Goal: Task Accomplishment & Management: Complete application form

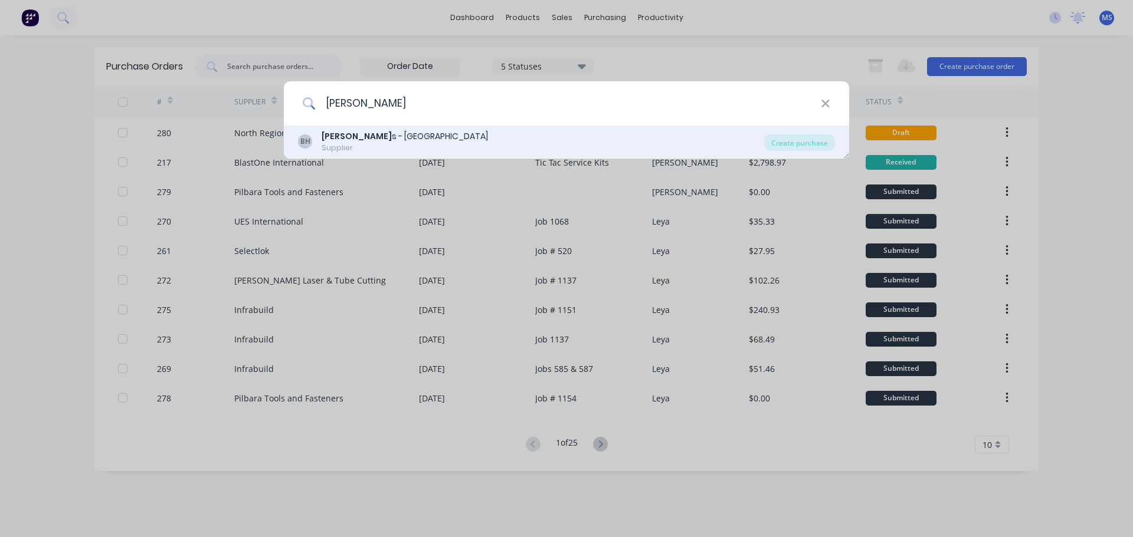
type input "blackwood"
click at [504, 139] on div "BH Blackwood s - Port Hedland Supplier" at bounding box center [531, 141] width 466 height 23
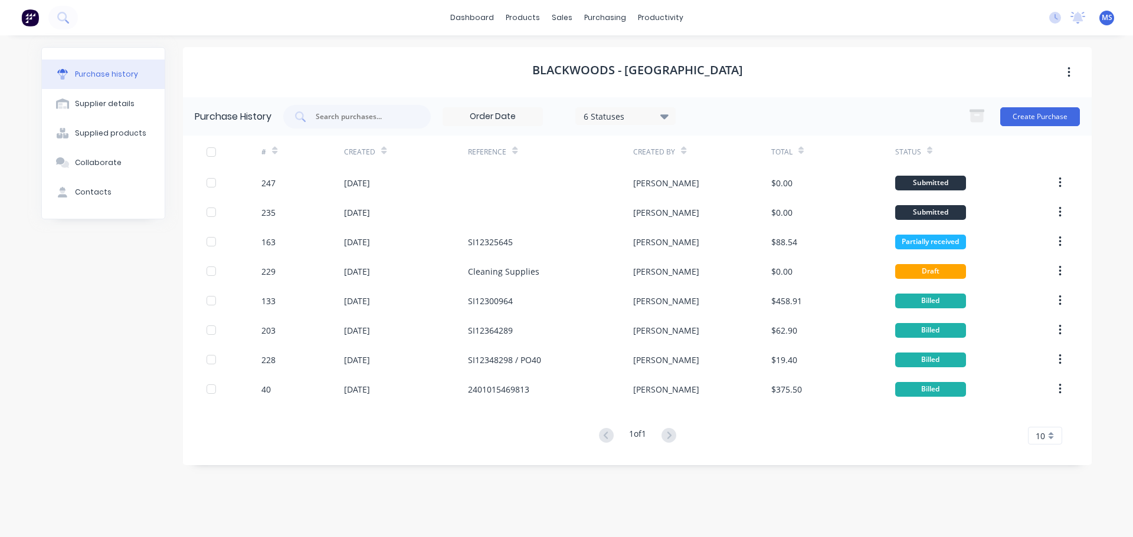
click at [263, 468] on div "Blackwoods - Port Hedland Purchase History 6 Statuses 6 Statuses Create Purchas…" at bounding box center [637, 280] width 909 height 467
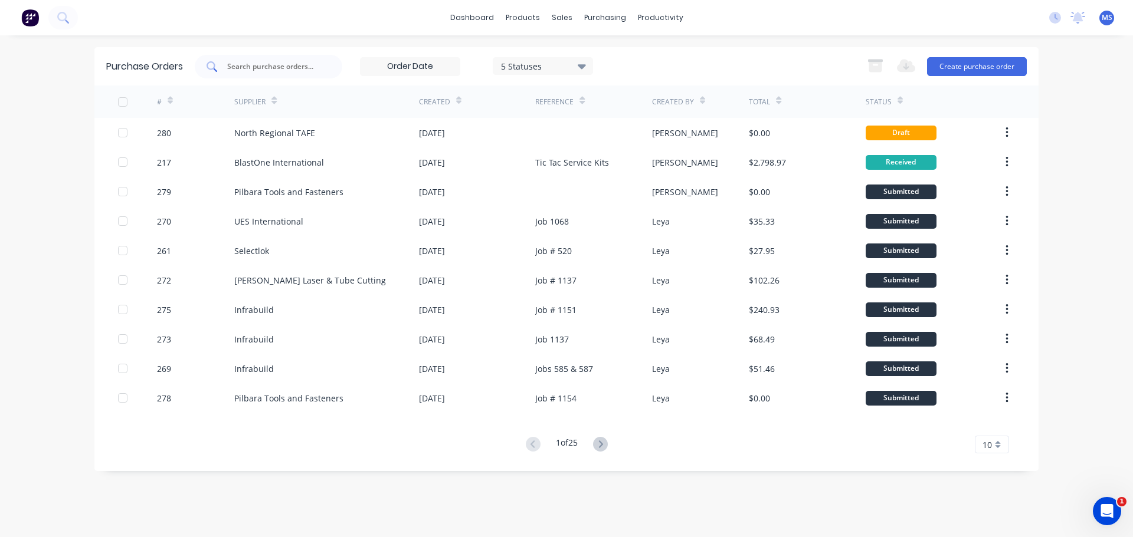
click at [286, 64] on input "text" at bounding box center [275, 67] width 98 height 12
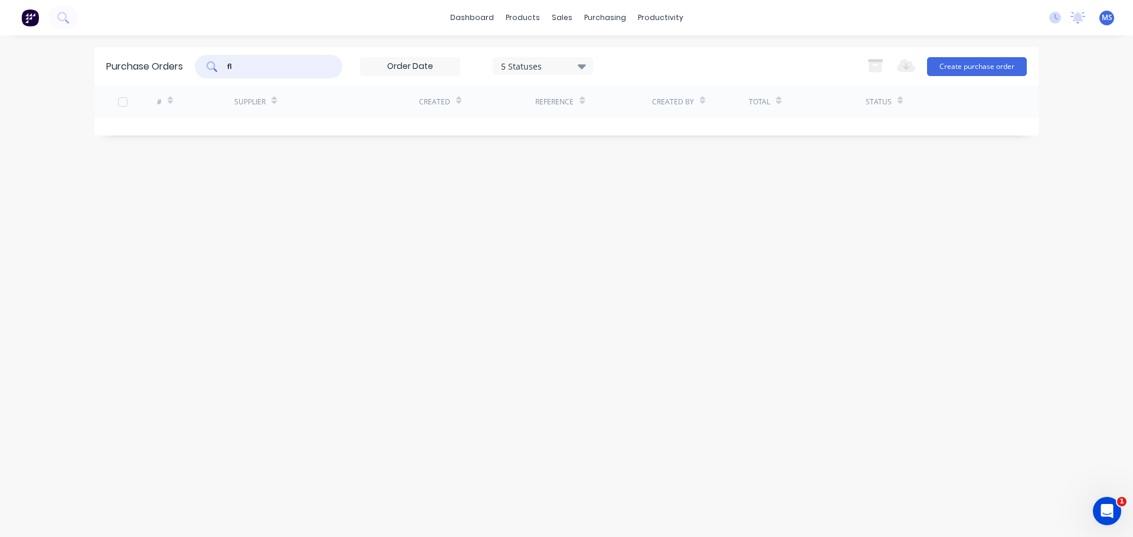
type input "f"
type input "infra"
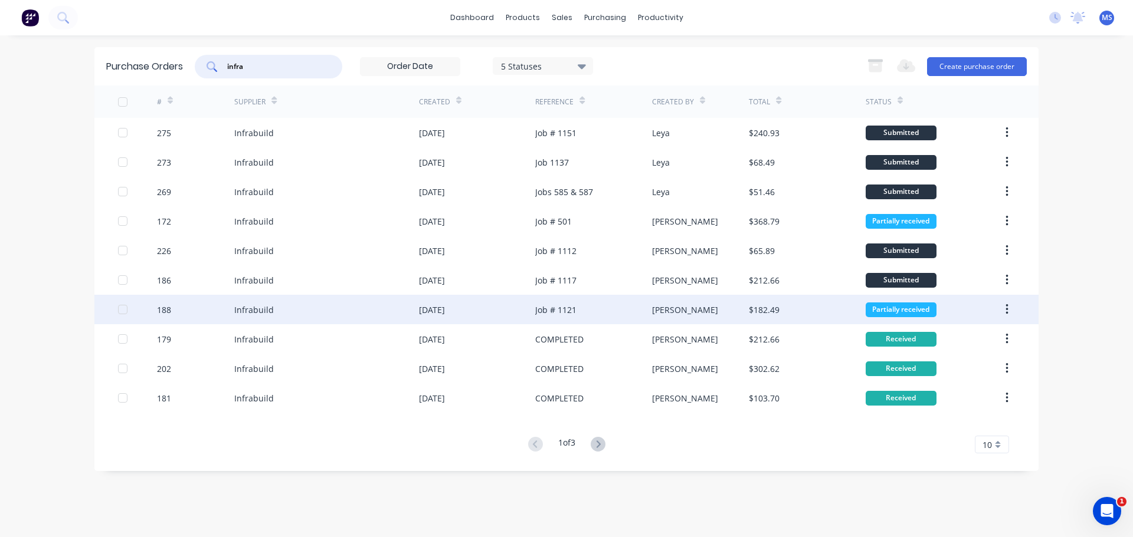
click at [593, 314] on div "Job # 1121" at bounding box center [593, 309] width 116 height 29
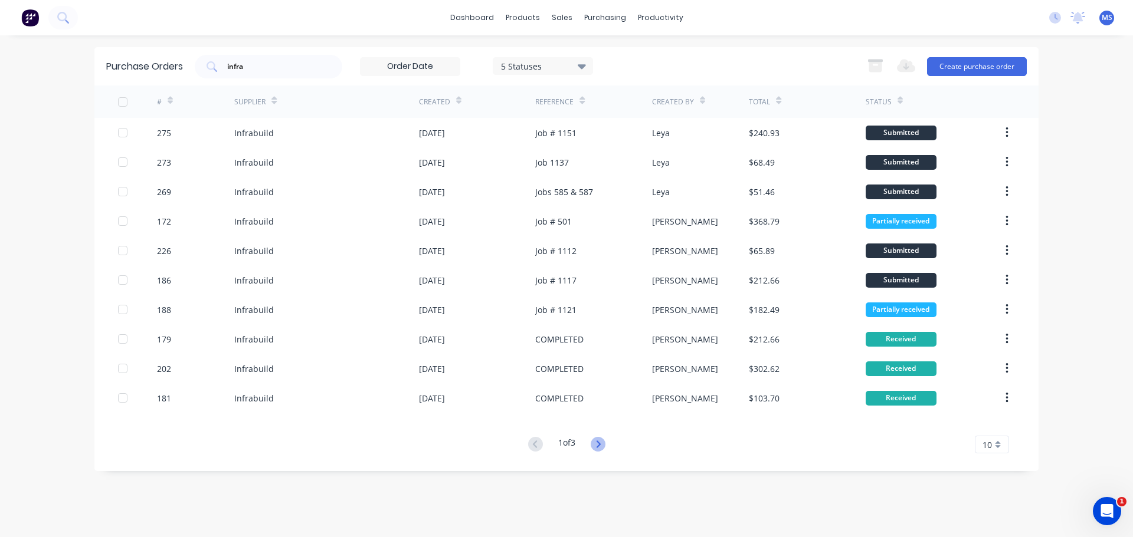
click at [601, 442] on icon at bounding box center [598, 444] width 15 height 15
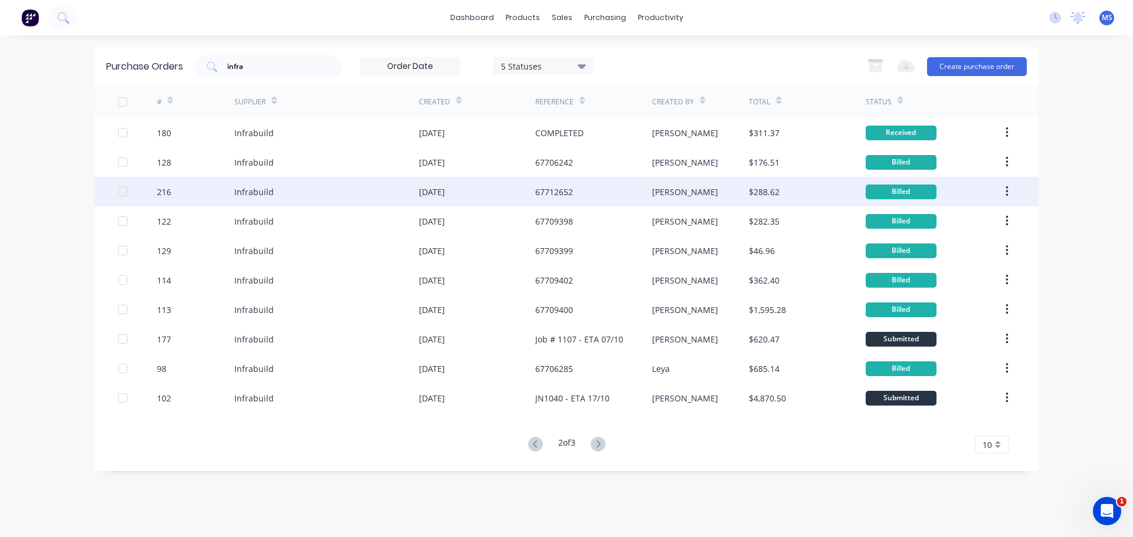
click at [445, 191] on div "[DATE]" at bounding box center [432, 192] width 26 height 12
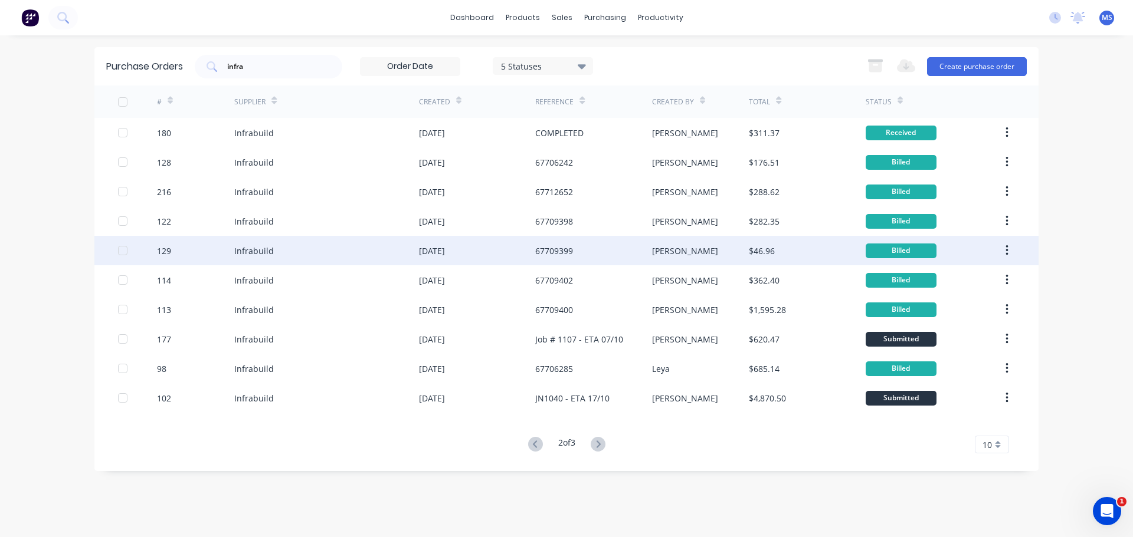
click at [720, 247] on div "Sarah" at bounding box center [700, 250] width 97 height 29
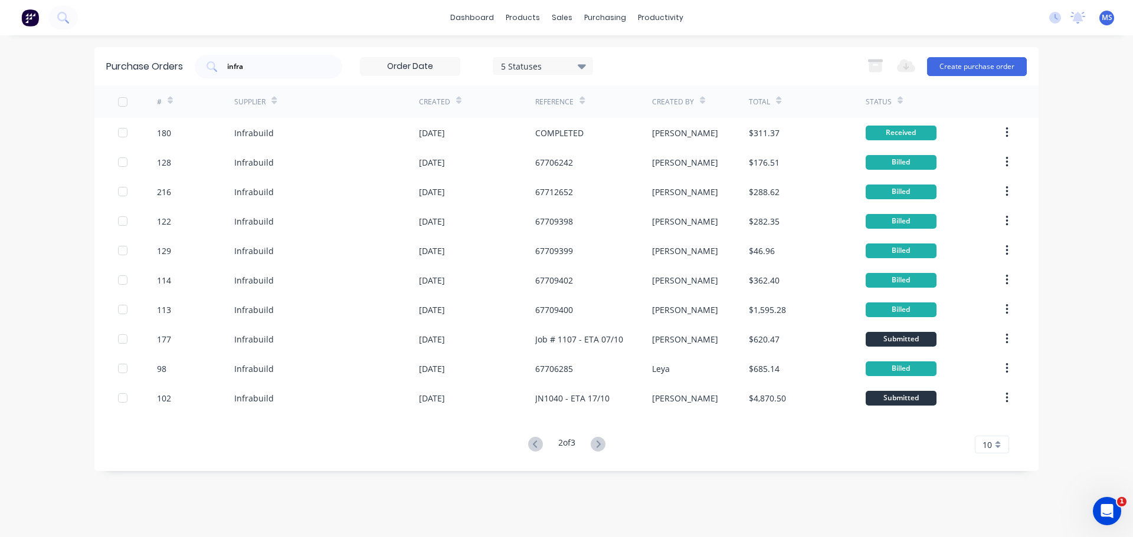
click at [894, 93] on div "Status" at bounding box center [883, 101] width 37 height 21
click at [898, 91] on div at bounding box center [899, 100] width 5 height 18
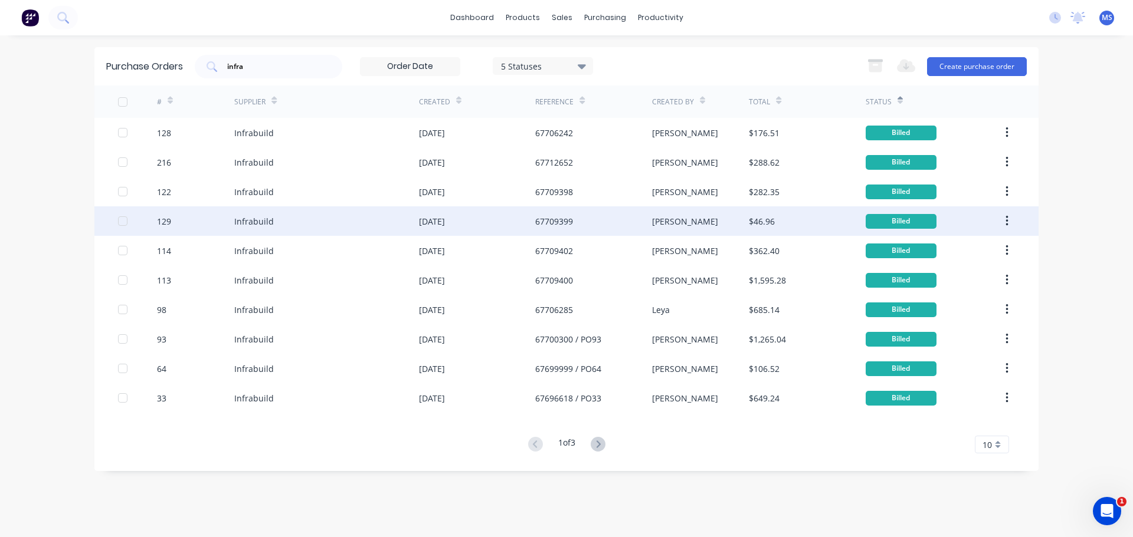
click at [720, 227] on div "Sarah" at bounding box center [700, 220] width 97 height 29
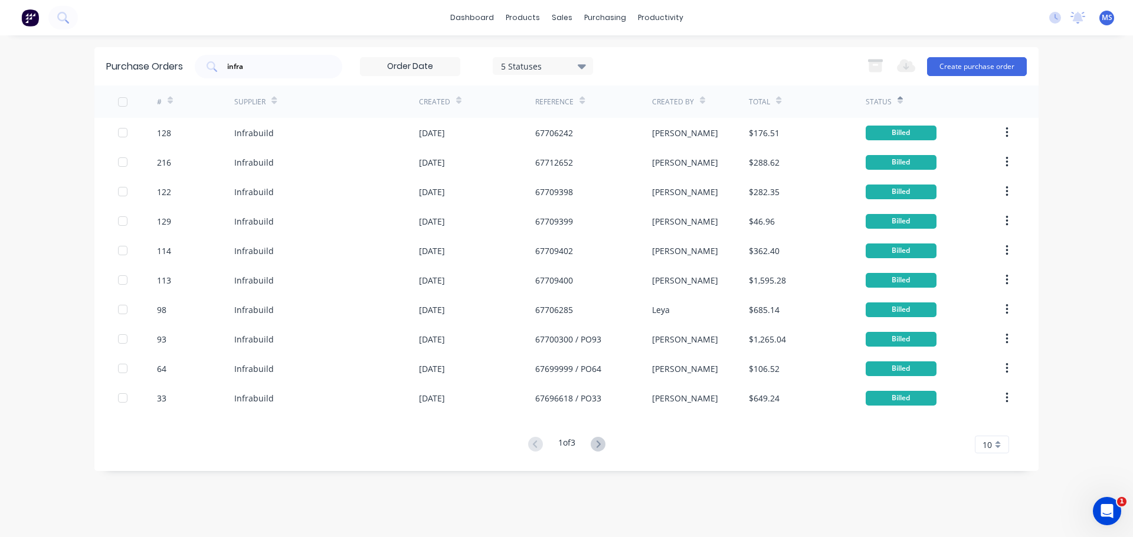
click at [900, 104] on icon at bounding box center [899, 100] width 5 height 9
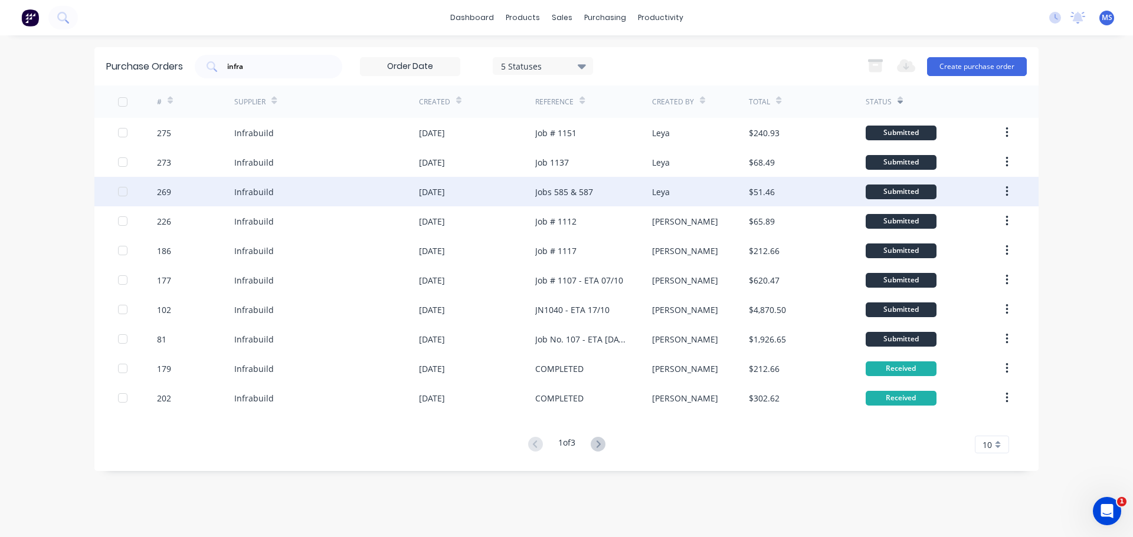
click at [799, 182] on div "$51.46" at bounding box center [807, 191] width 116 height 29
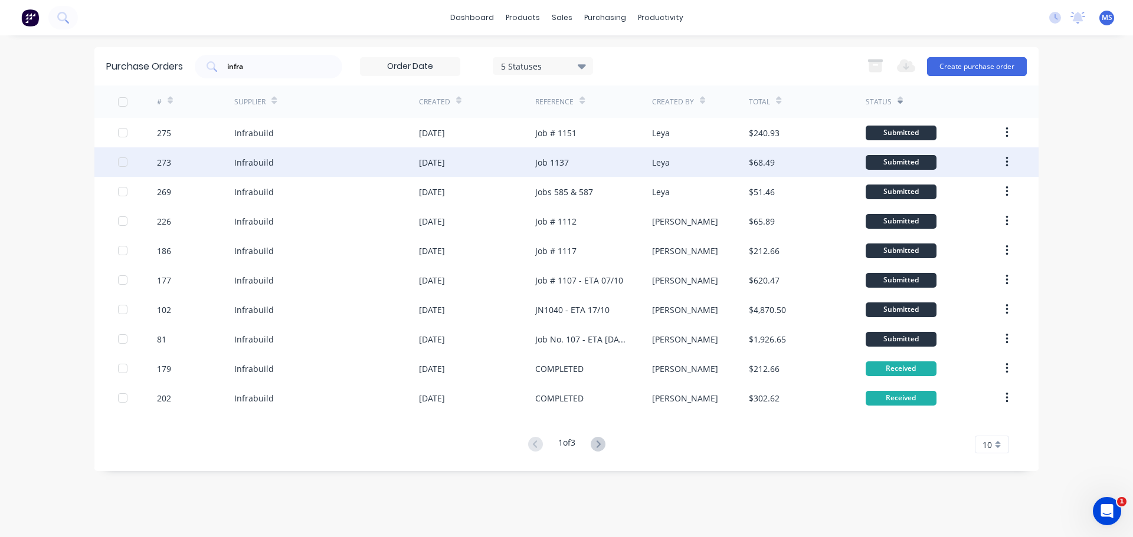
click at [793, 167] on div "$68.49" at bounding box center [807, 161] width 116 height 29
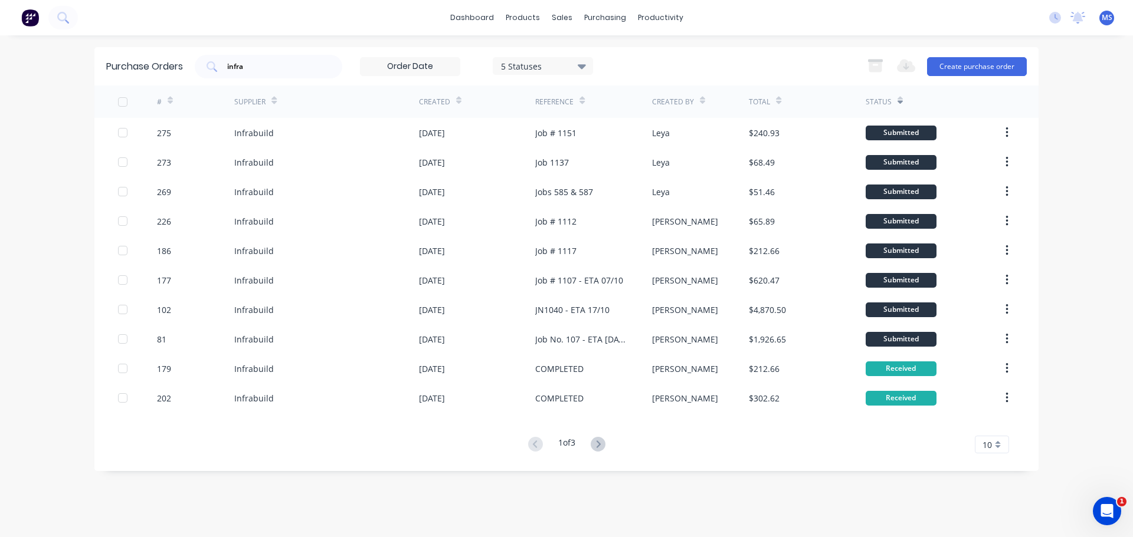
click at [602, 441] on icon at bounding box center [598, 444] width 15 height 15
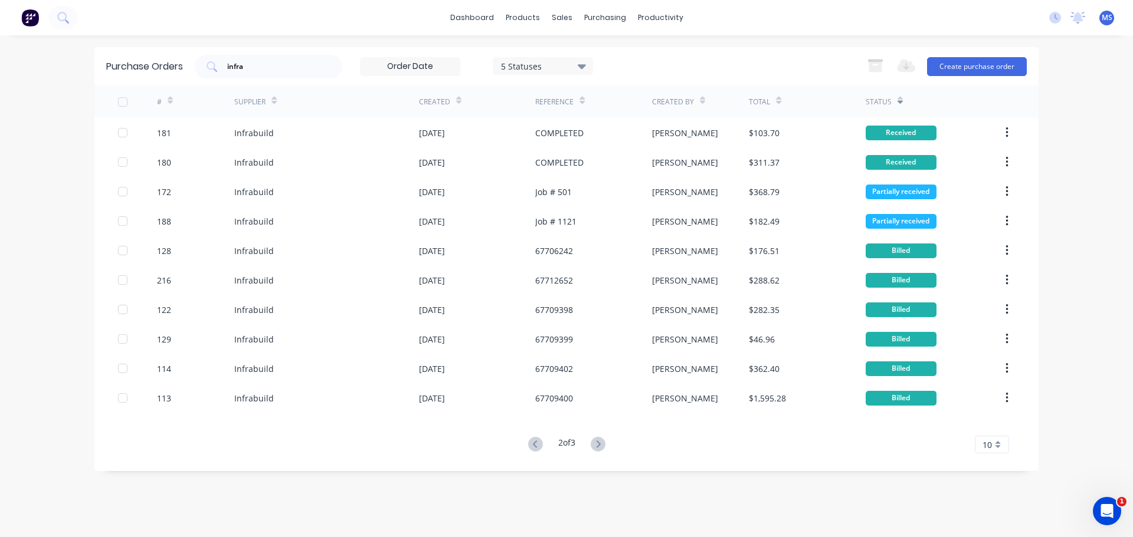
click at [613, 441] on div "2 of 3 10 5 10 15 20 25 30 35" at bounding box center [566, 445] width 944 height 17
click at [609, 441] on button at bounding box center [598, 445] width 22 height 17
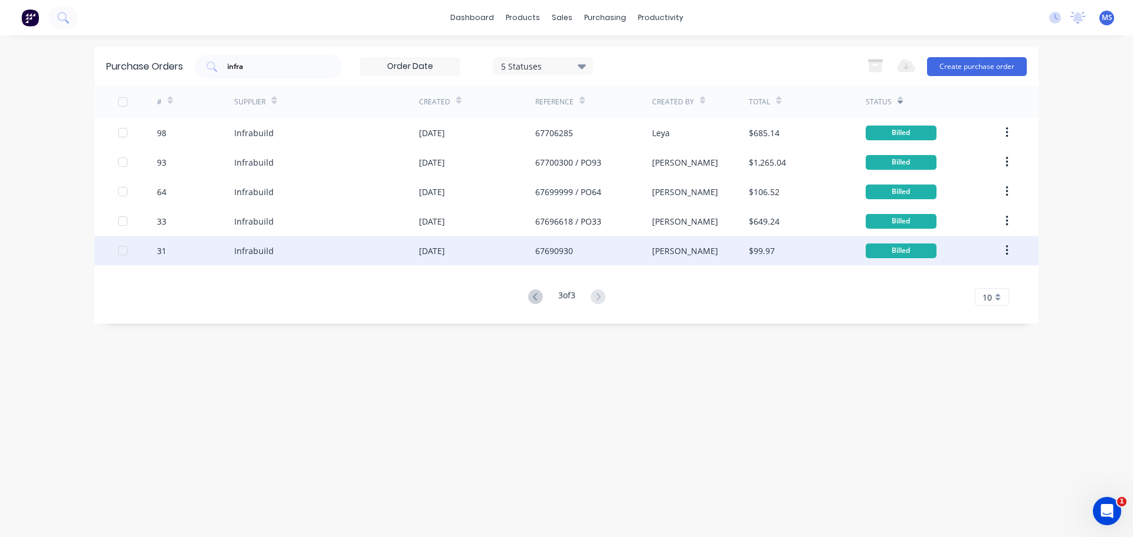
click at [647, 258] on div "67690930" at bounding box center [593, 250] width 116 height 29
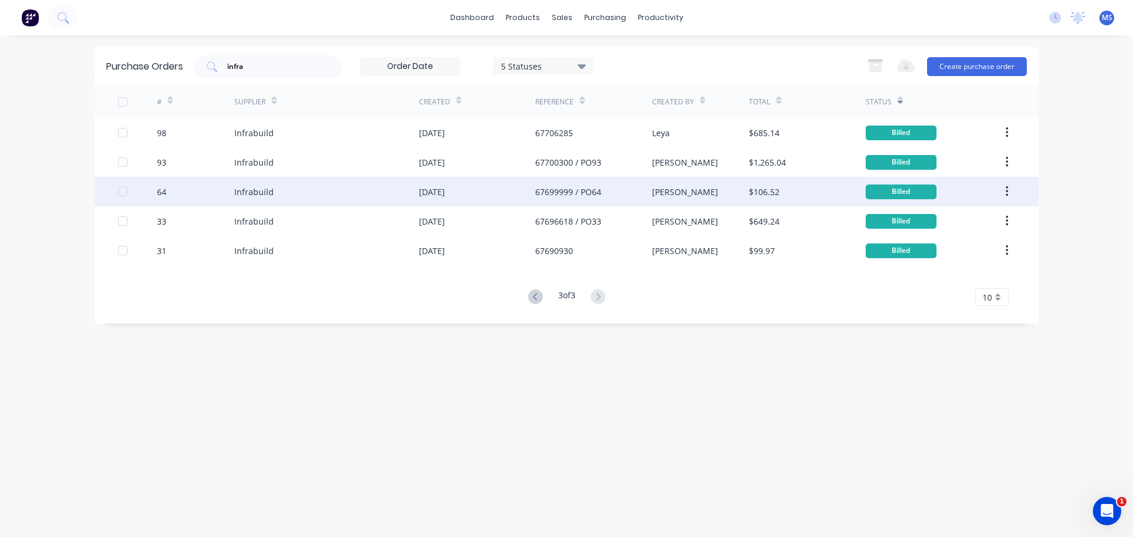
click at [532, 186] on div "11 Sep 2025" at bounding box center [477, 191] width 116 height 29
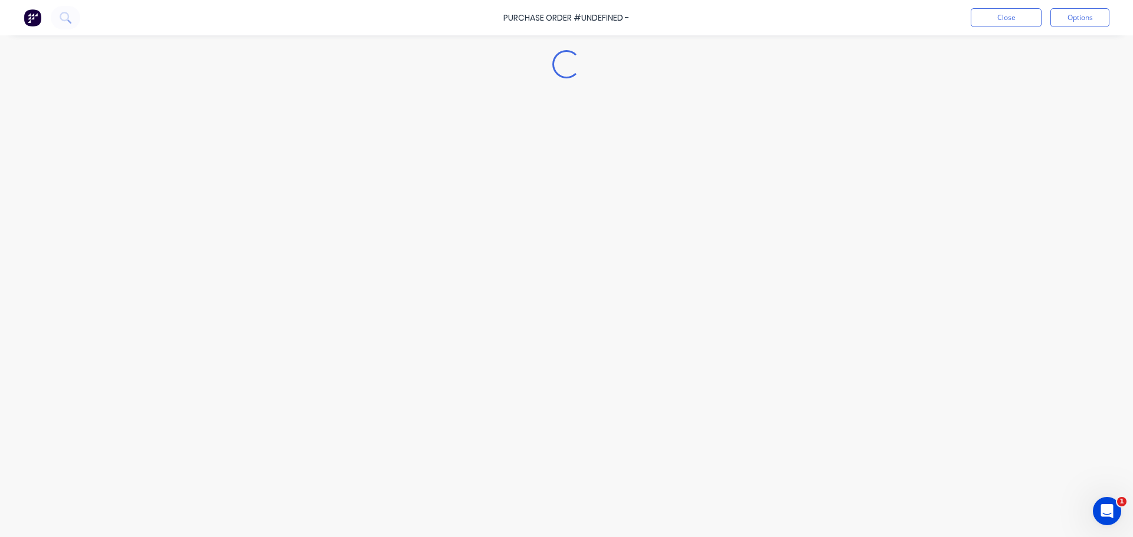
type textarea "x"
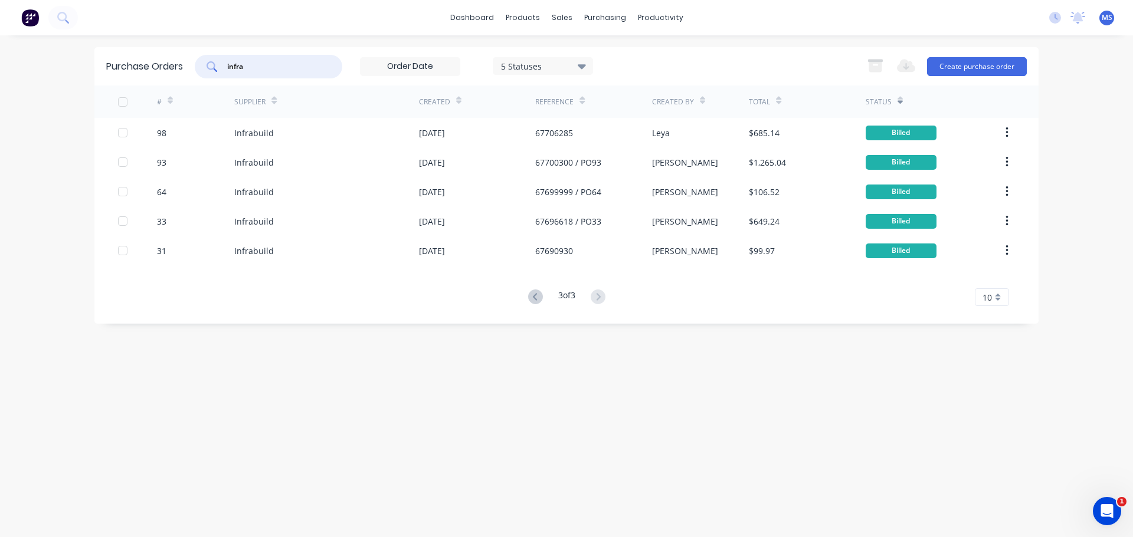
click at [274, 66] on input "infra" at bounding box center [275, 67] width 98 height 12
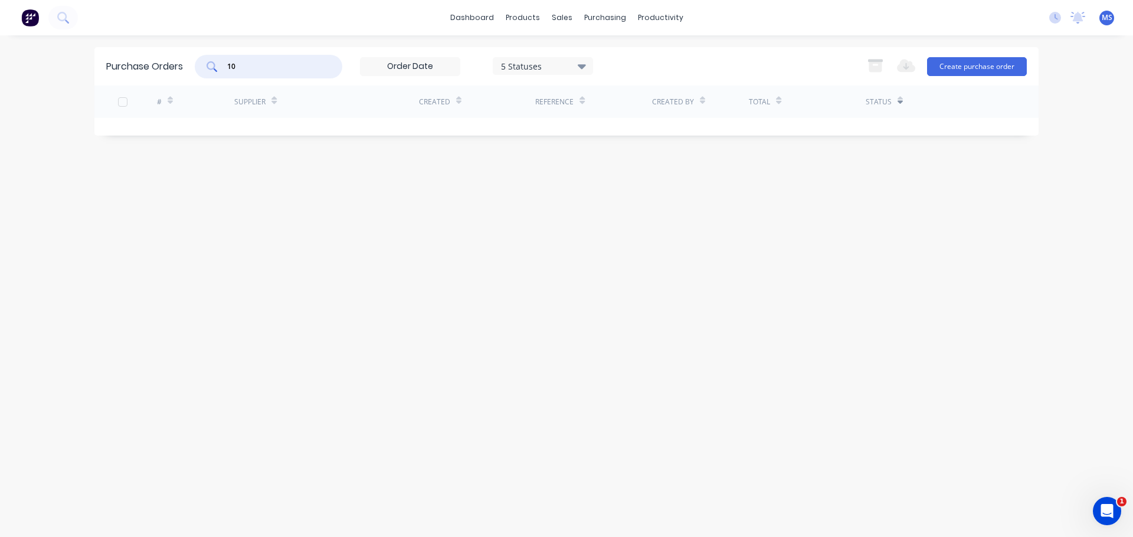
type input "1"
type input "172"
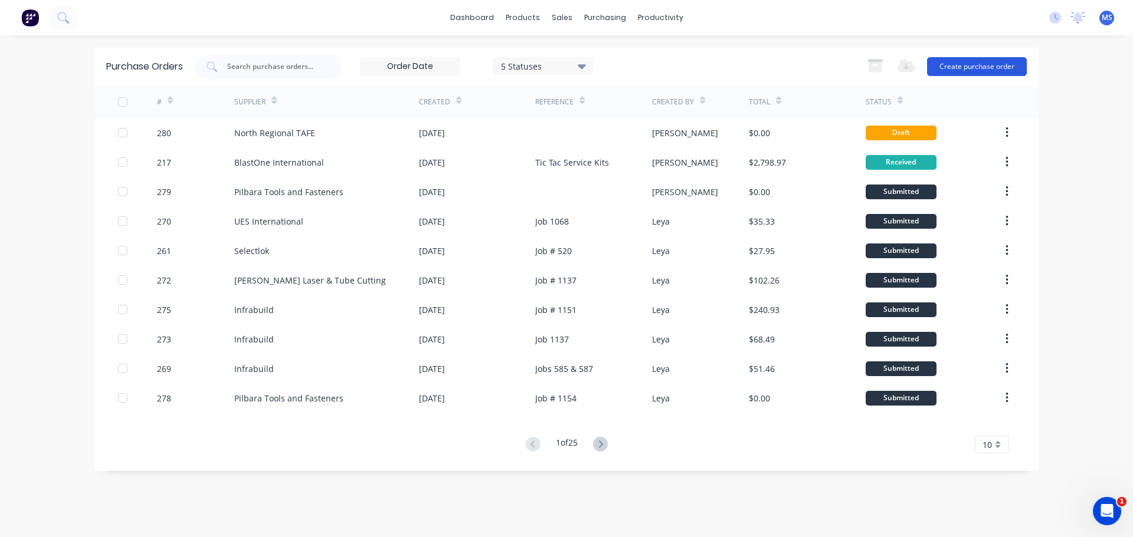
click at [969, 65] on button "Create purchase order" at bounding box center [977, 66] width 100 height 19
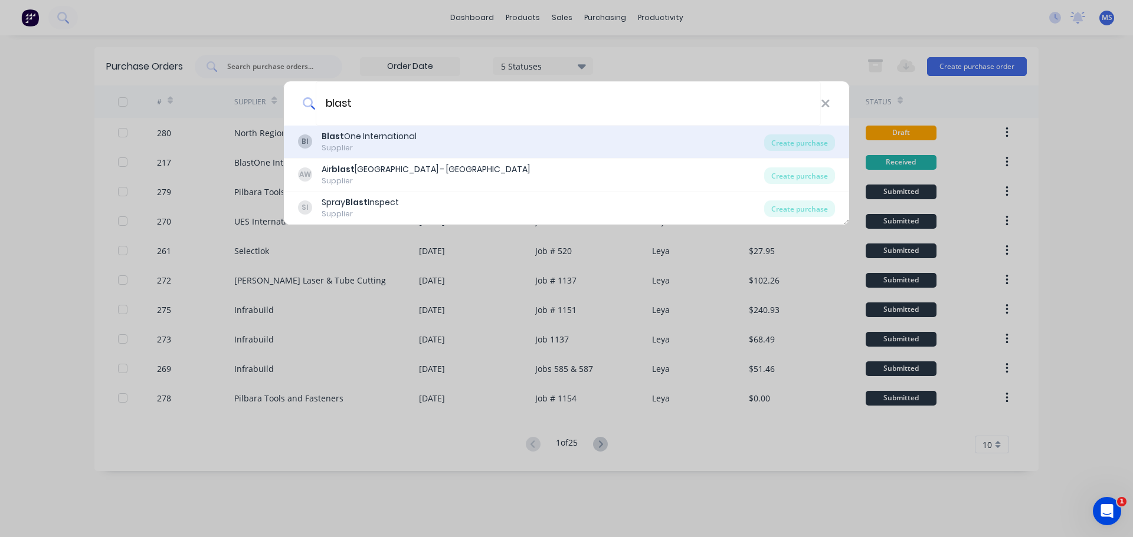
type input "blast"
click at [427, 146] on div "BI Blast One International Supplier" at bounding box center [531, 141] width 466 height 23
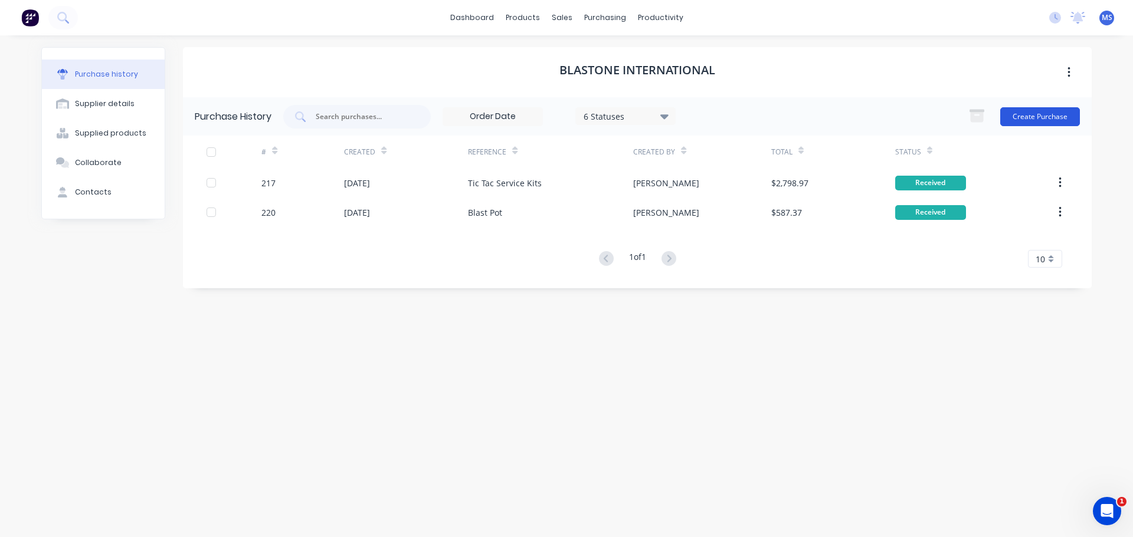
click at [1026, 117] on button "Create Purchase" at bounding box center [1040, 116] width 80 height 19
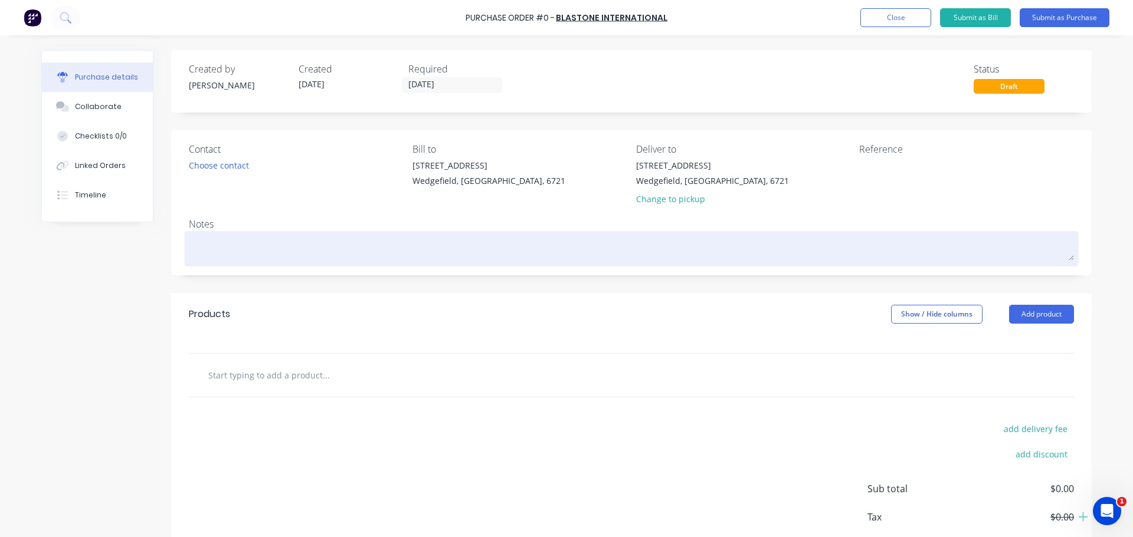
click at [274, 234] on textarea at bounding box center [631, 247] width 885 height 27
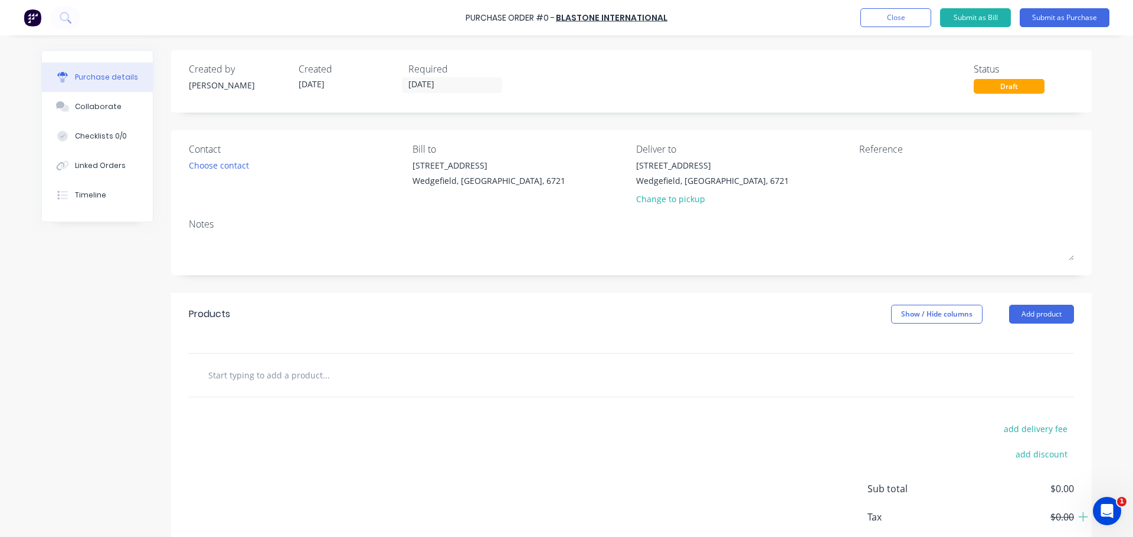
type textarea "x"
type textarea "S"
type textarea "x"
type textarea "Sti"
type textarea "x"
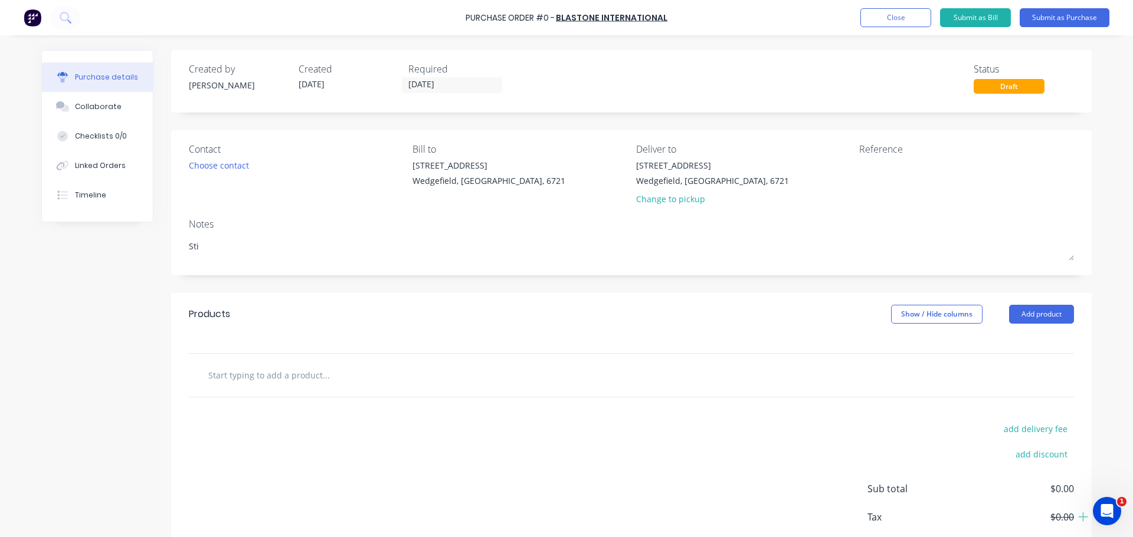
type textarea "Stio"
type textarea "x"
type textarea "Stioc"
type textarea "x"
type textarea "Stio"
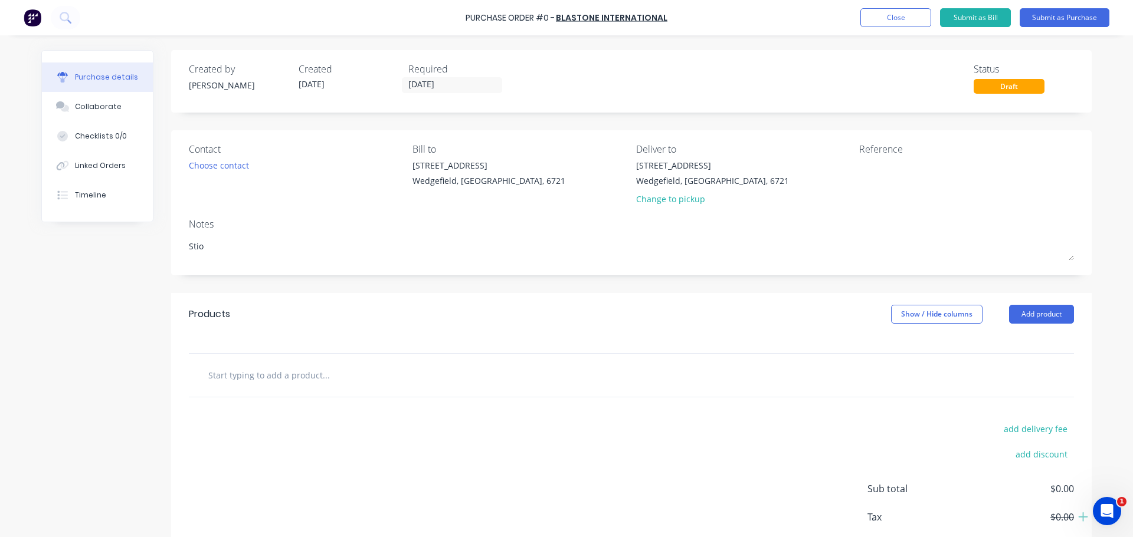
type textarea "x"
type textarea "Sti"
type textarea "x"
type textarea "St"
type textarea "x"
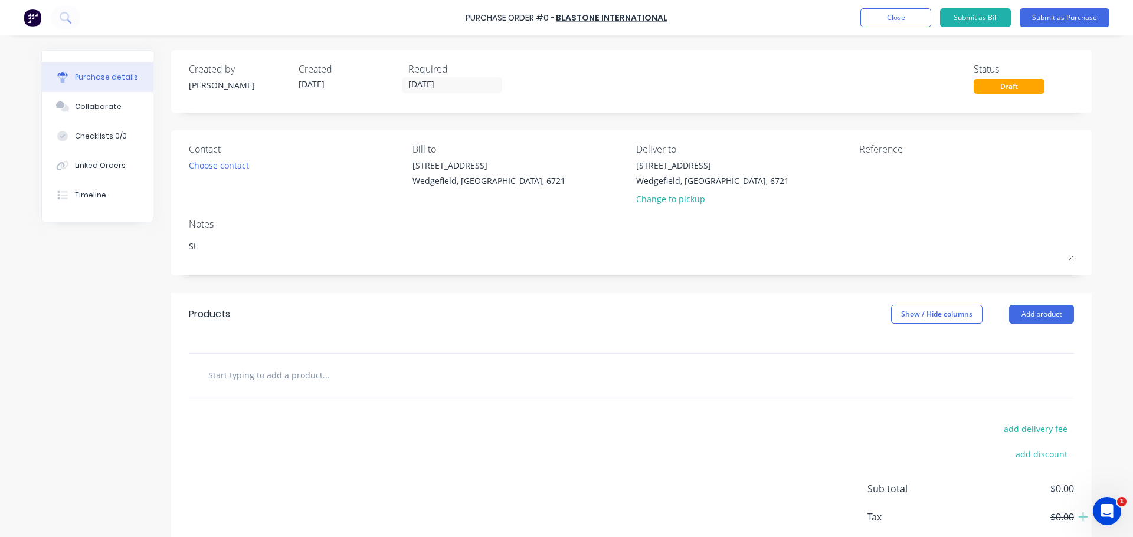
type textarea "Sto"
type textarea "x"
type textarea "Stoc"
type textarea "x"
type textarea "Stock"
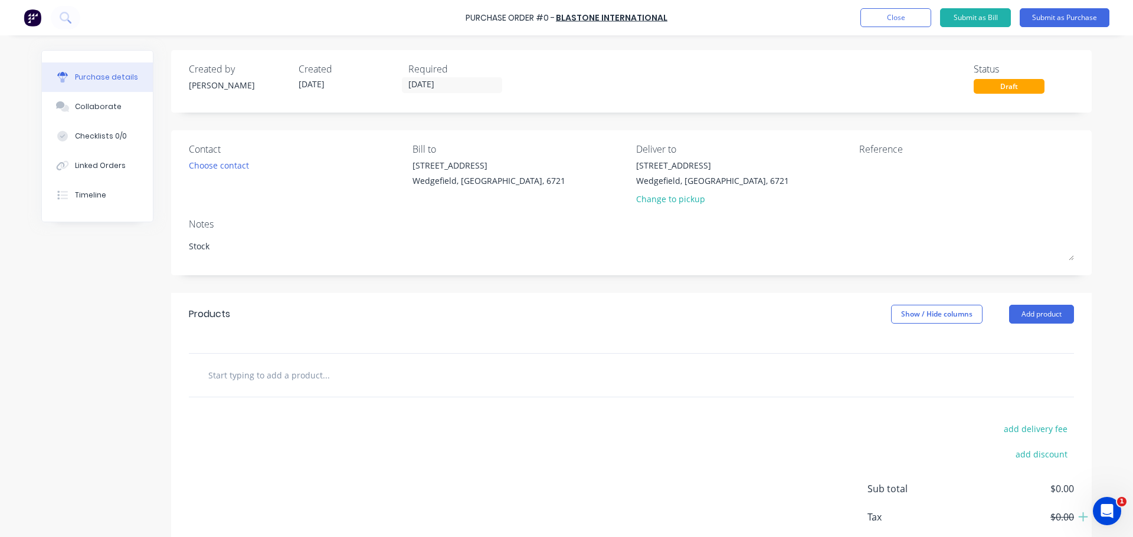
type textarea "x"
type textarea "Stock"
type textarea "x"
type textarea "Stock f"
type textarea "x"
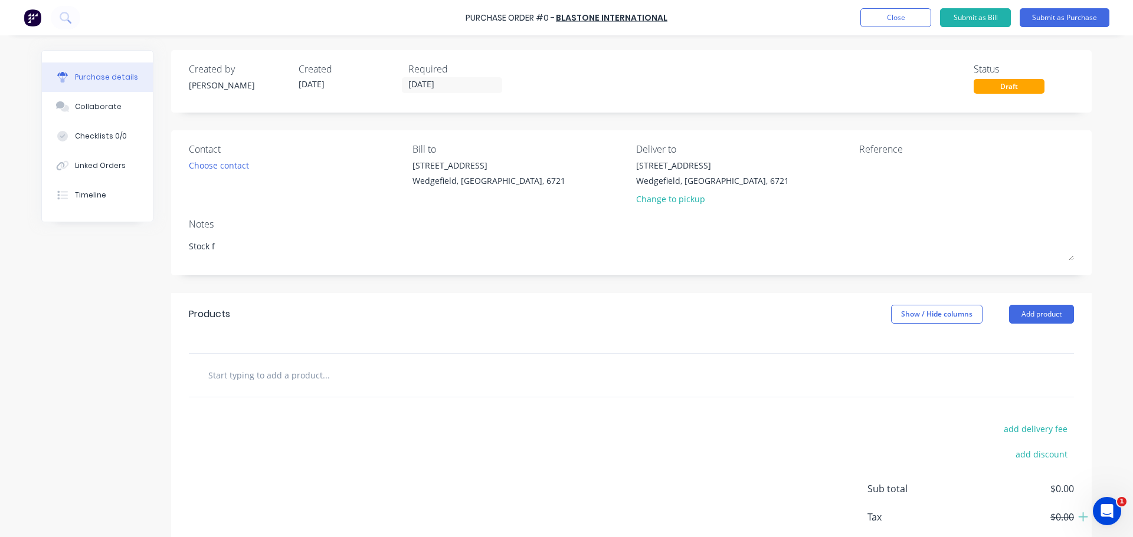
type textarea "Stock fo"
type textarea "x"
type textarea "Stock for"
type textarea "x"
type textarea "Stock for"
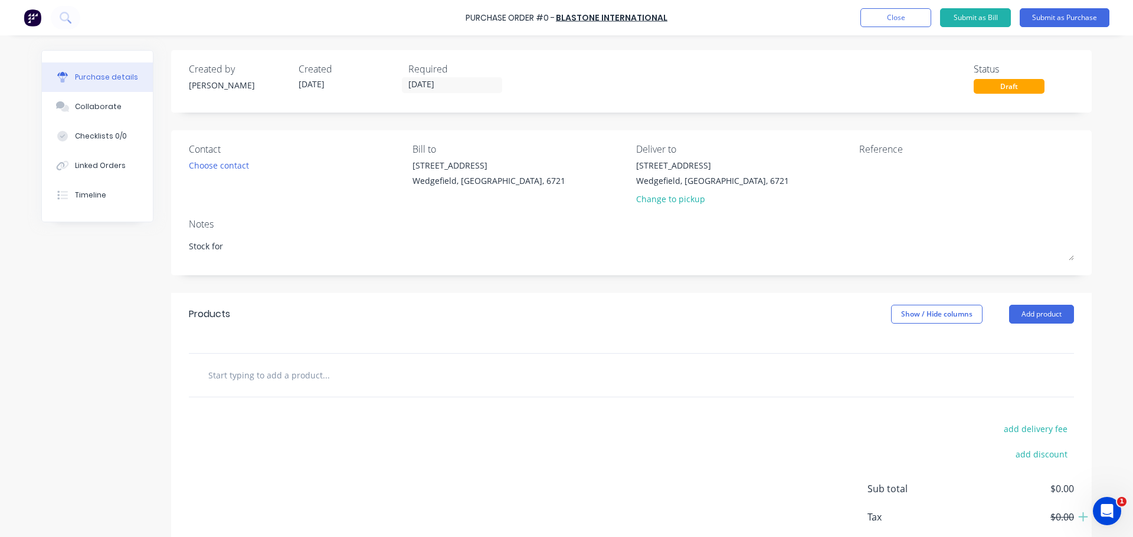
type textarea "x"
type textarea "Stock for t"
type textarea "x"
type textarea "Stock for ti"
type textarea "x"
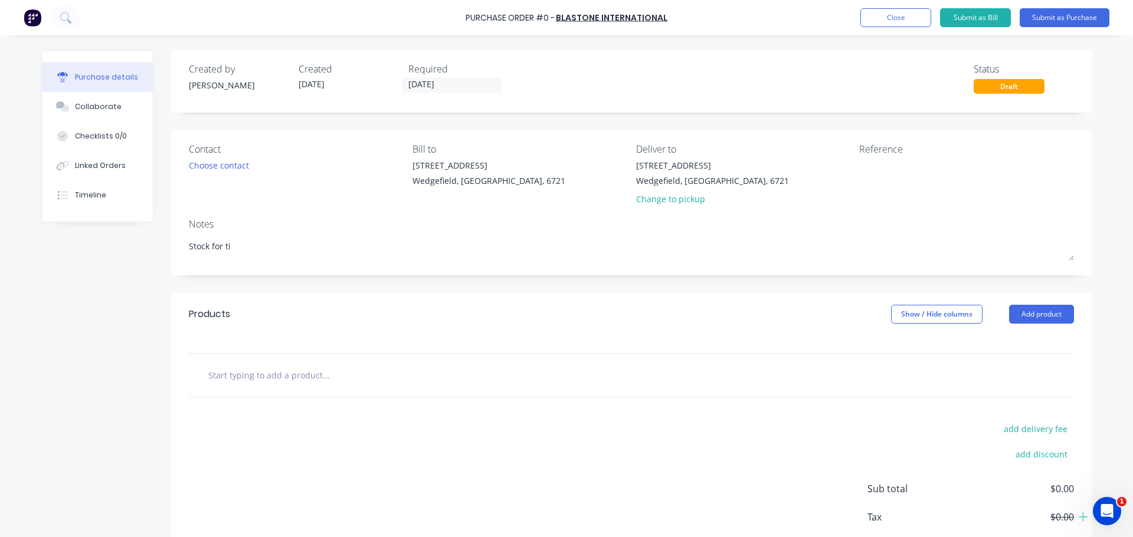
type textarea "Stock for tic"
type textarea "x"
type textarea "Stock for tick"
type textarea "x"
type textarea "Stock for tickt"
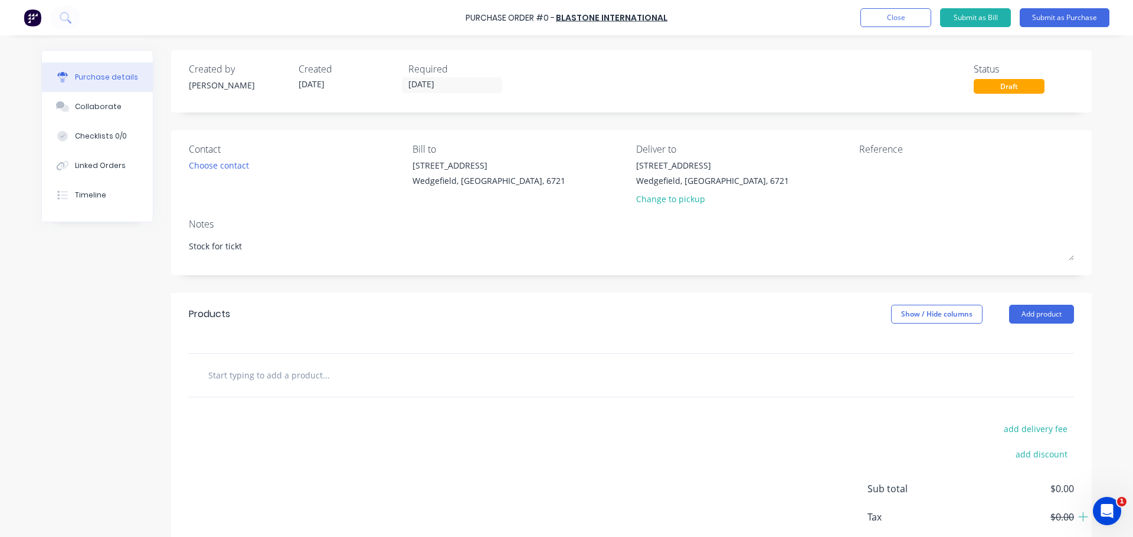
type textarea "x"
type textarea "Stock for tickta"
type textarea "x"
type textarea "Stock for ticktak"
click at [284, 368] on input "text" at bounding box center [326, 375] width 236 height 24
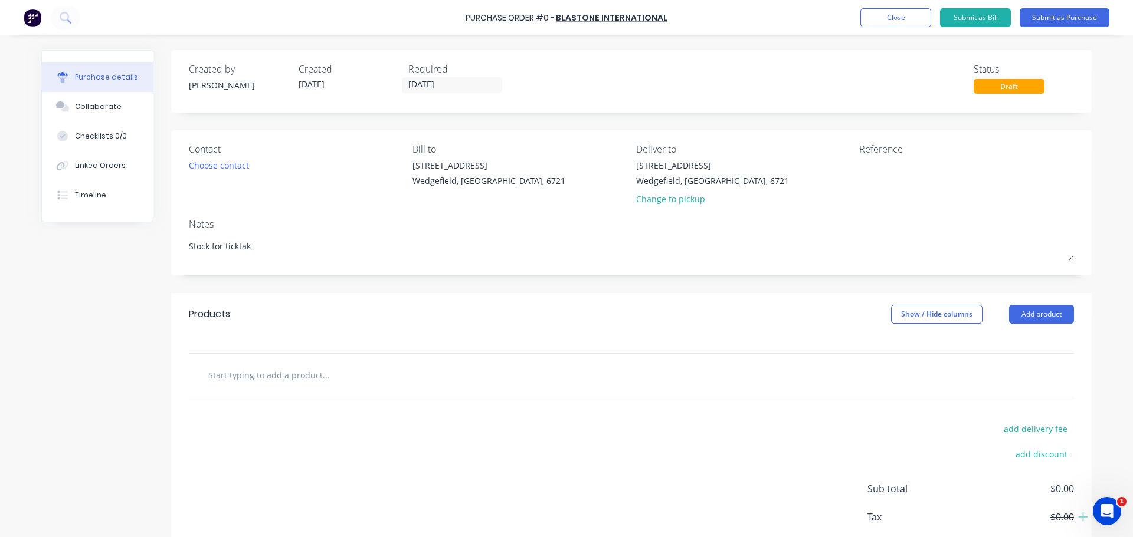
type textarea "x"
type textarea "Stock for ticktak"
type textarea "x"
type input "!"
type textarea "x"
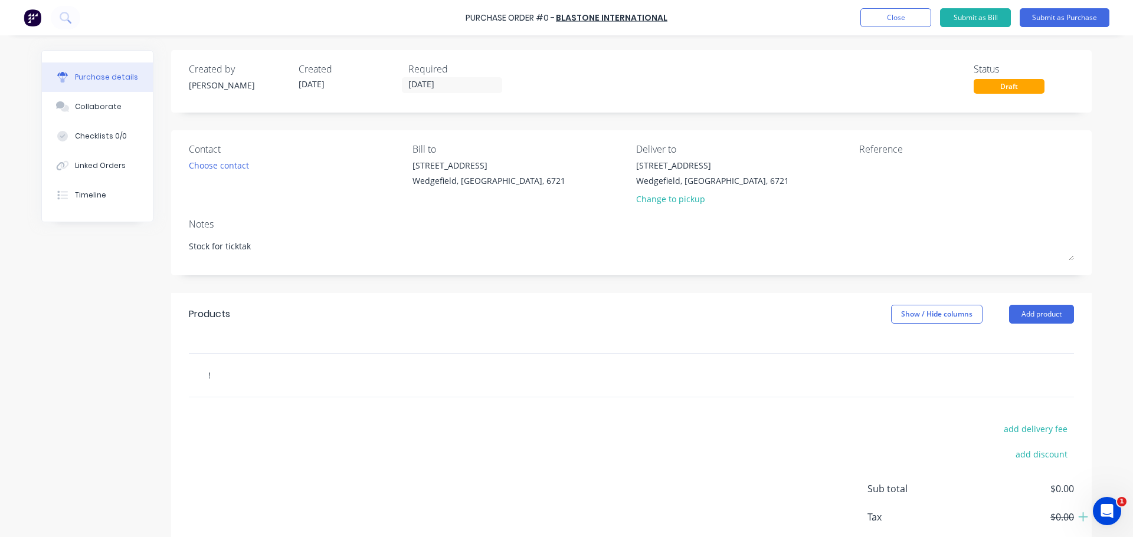
type input "!0"
type textarea "x"
type input "!"
type textarea "x"
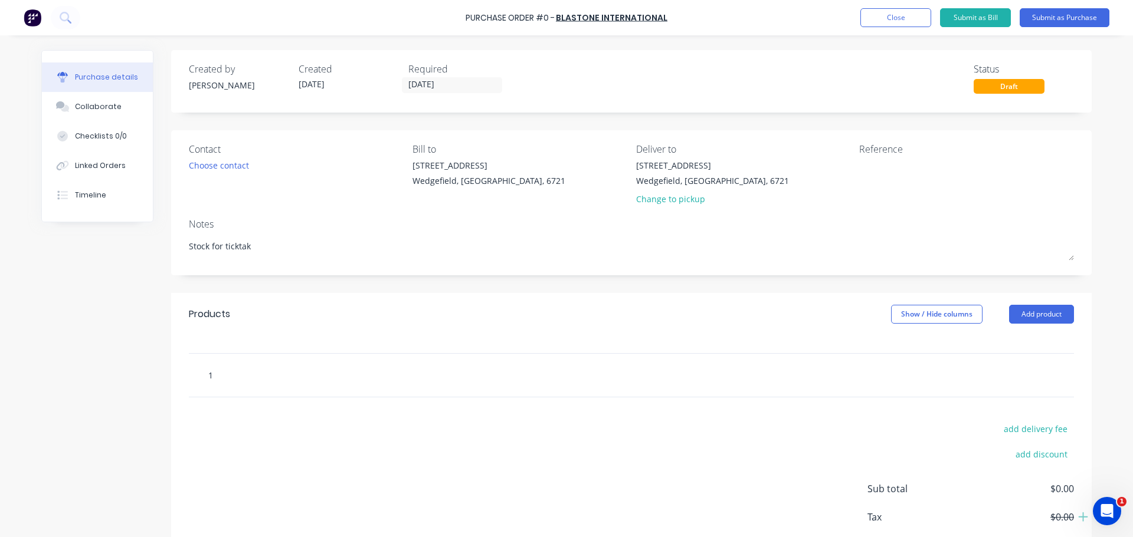
type input "10"
type textarea "x"
type input "10m"
type textarea "x"
type input "10m"
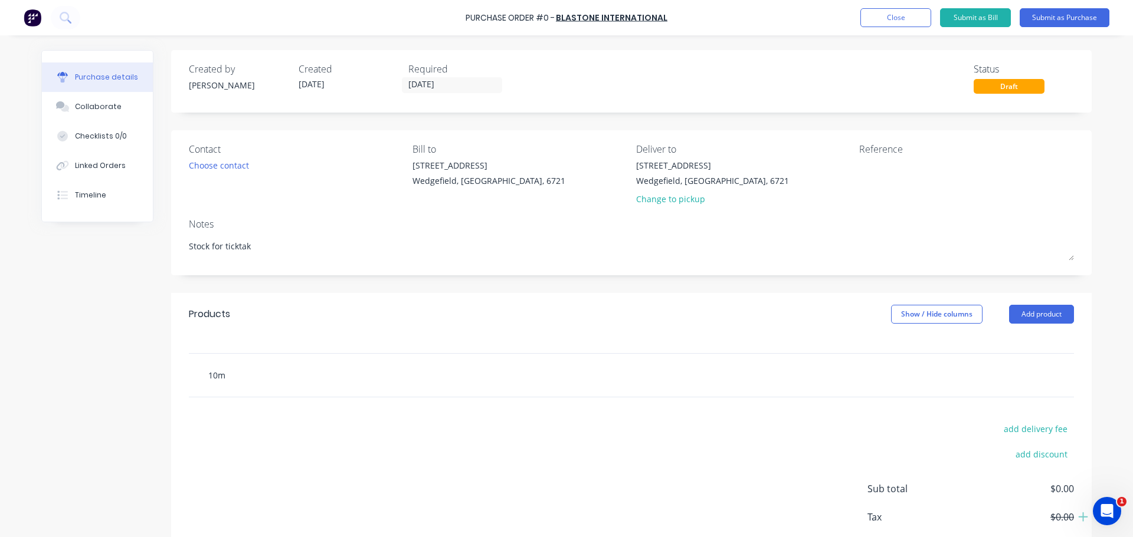
type textarea "x"
type input "10m x"
type textarea "x"
type input "10m x"
type textarea "x"
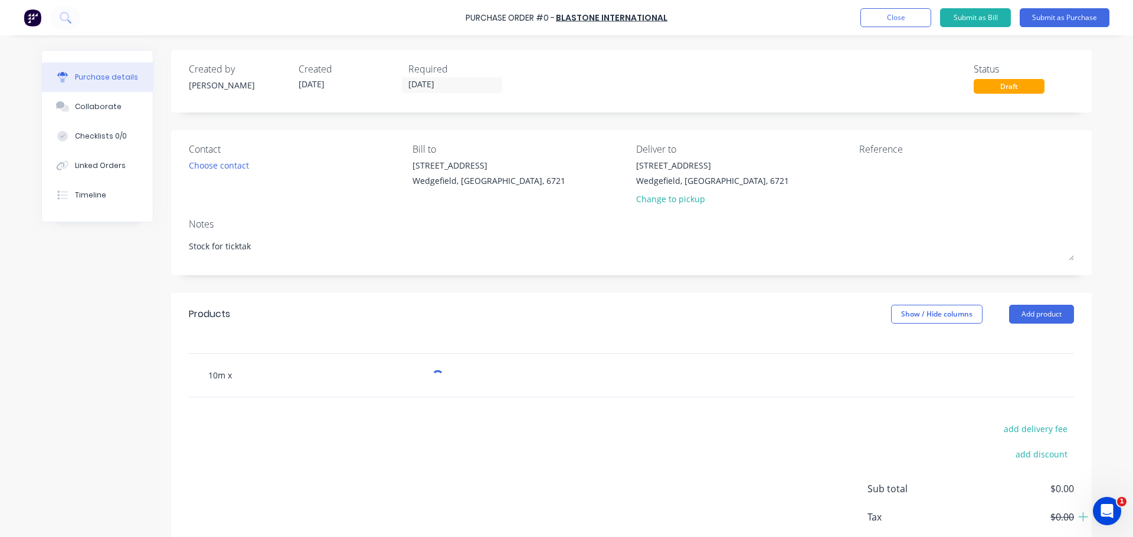
type input "10m x 1"
type textarea "x"
type input "10m x 10m"
type textarea "x"
type input "10m x 10mm"
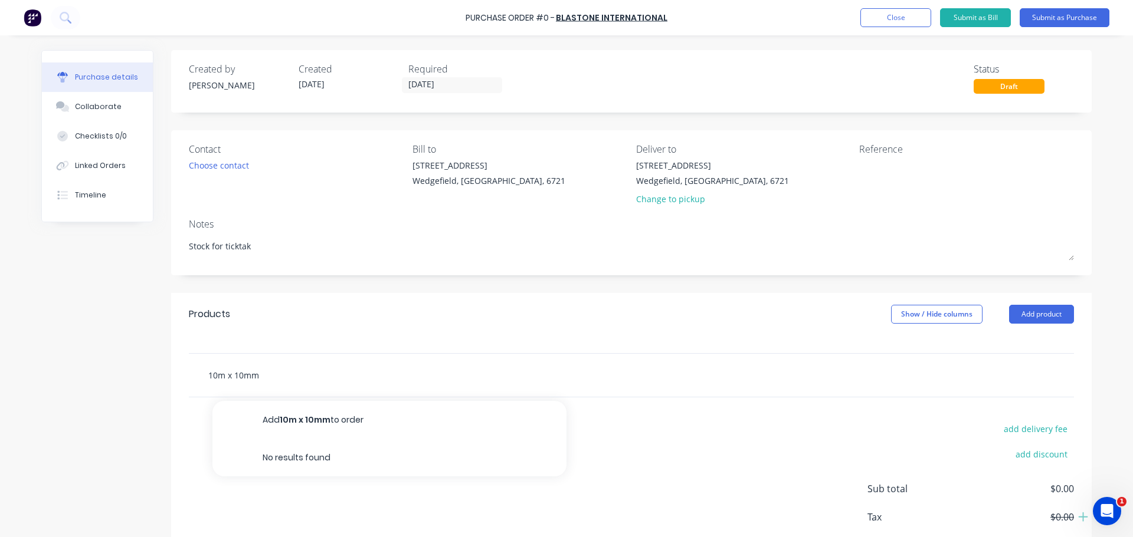
type textarea "x"
type input "10m x 10mm"
type textarea "x"
type input "10m x 10mm t"
type textarea "x"
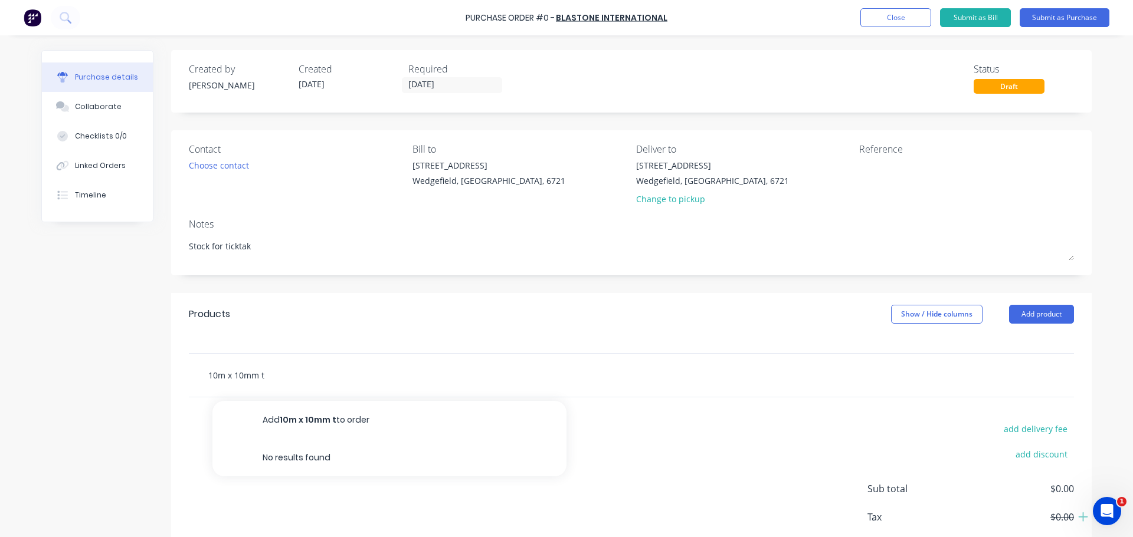
type input "10m x 10mm tw"
type textarea "x"
type input "10m x 10mm twi"
type textarea "x"
type input "10m x 10mm twin"
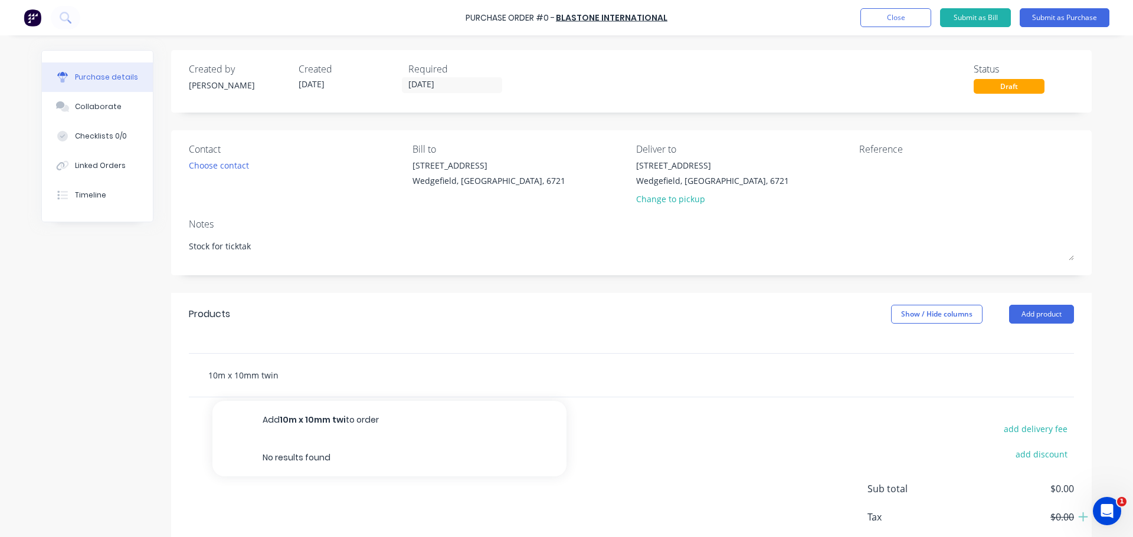
type textarea "x"
type input "10m x 10mm twin"
type textarea "x"
type input "10m x 10mm twin p"
type textarea "x"
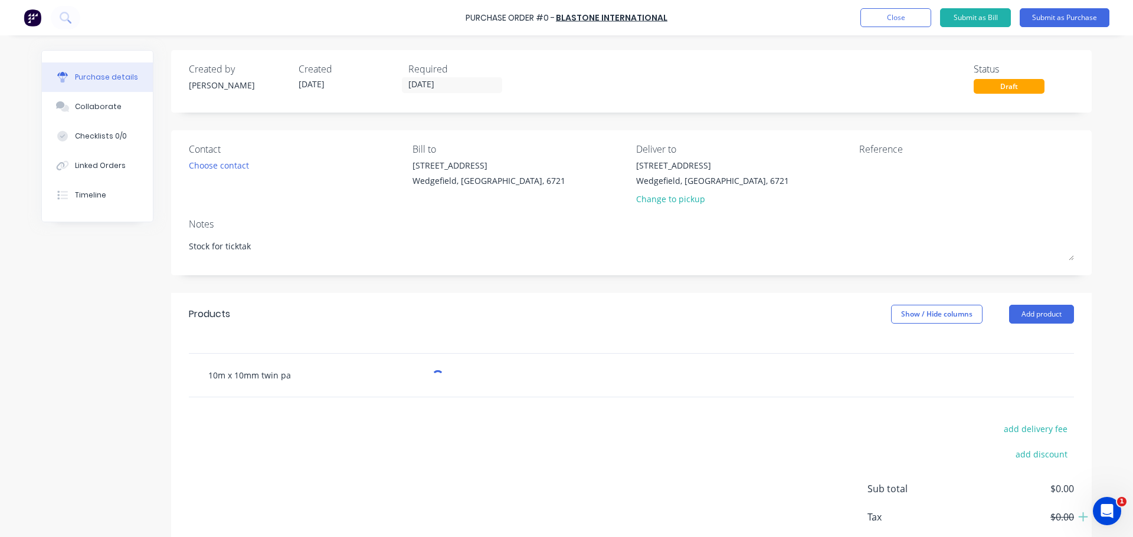
type input "10m x 10mm twin pai"
type textarea "x"
type input "10m x 10mm twin pain"
type textarea "x"
type input "10m x 10mm twin paint"
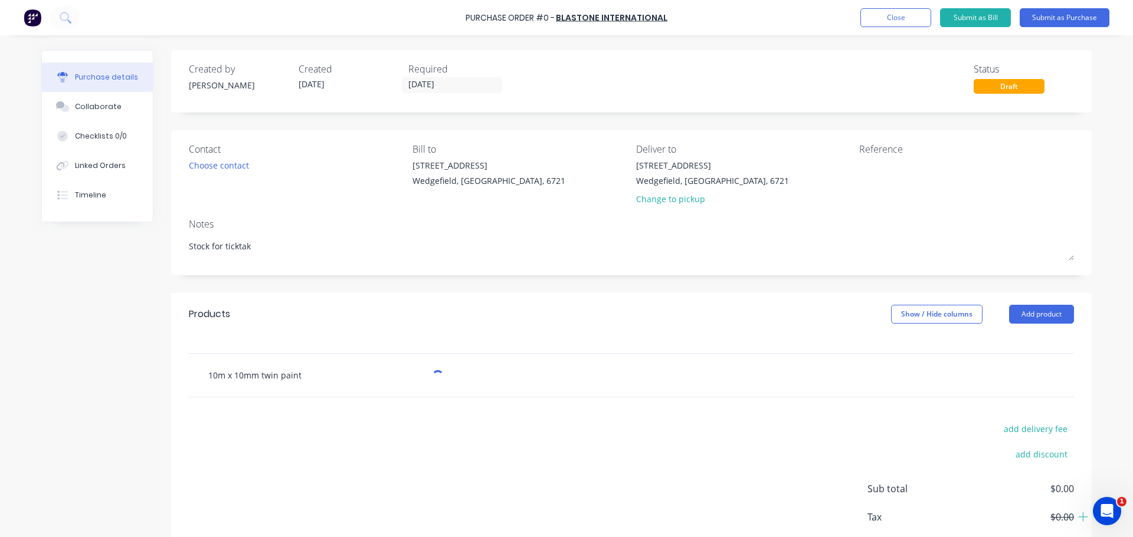
type textarea "x"
type input "10m x 10mm twin paint"
type textarea "x"
type input "10m x 10mm twin paint l"
type textarea "x"
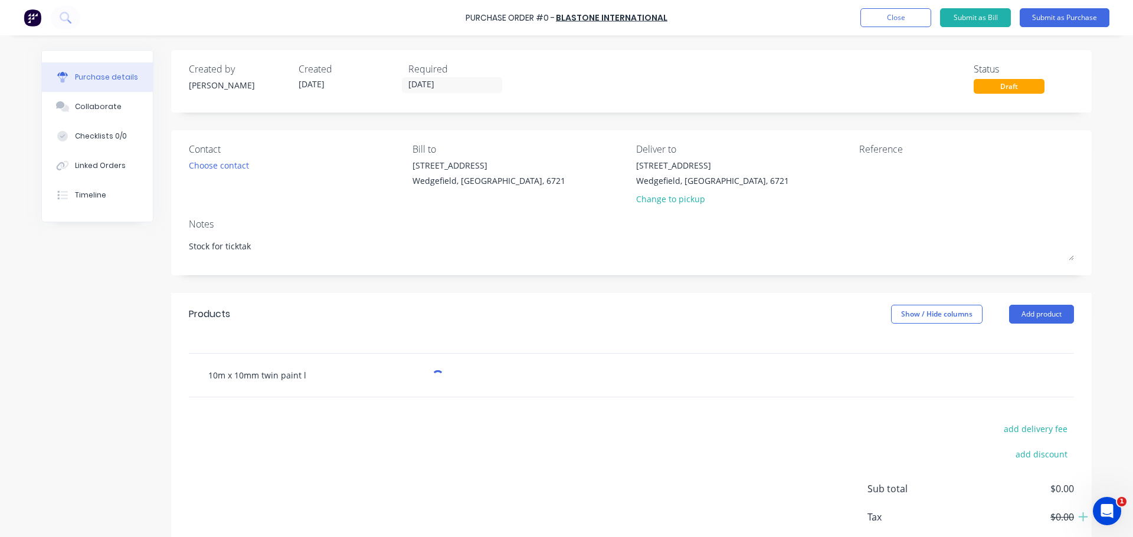
type input "10m x 10mm twin paint li"
type textarea "x"
type input "10m x 10mm twin paint lin"
type textarea "x"
type input "10m x 10mm twin paint line"
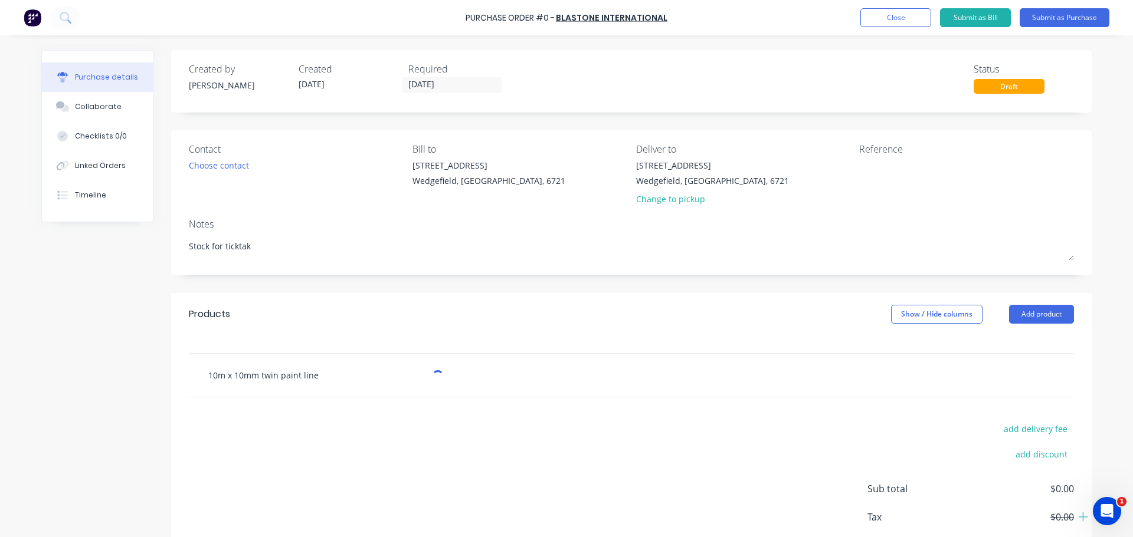
type textarea "x"
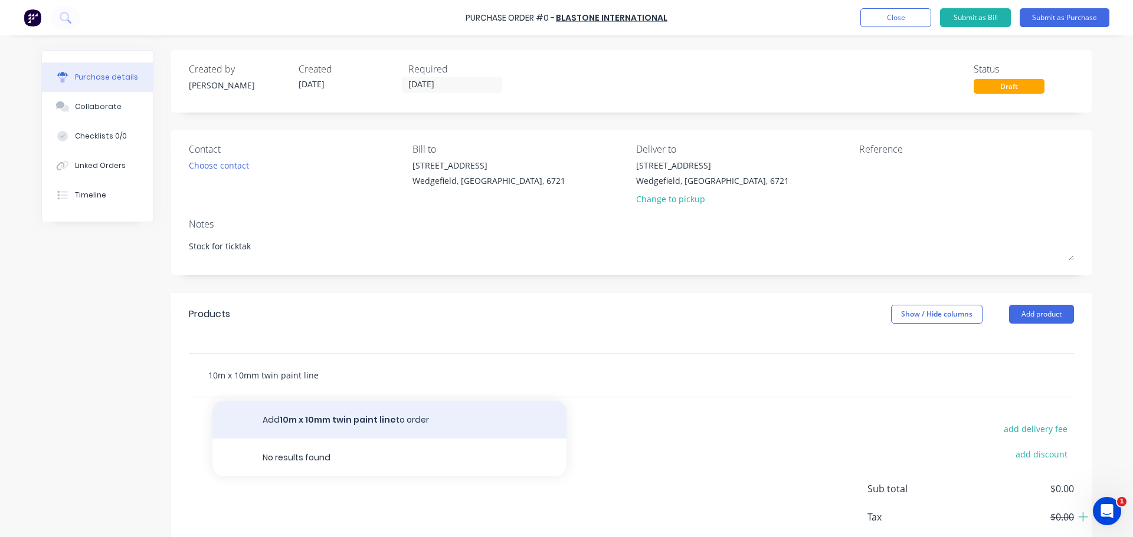
type input "10m x 10mm twin paint line"
click at [352, 424] on button "Add 10m x 10mm twin paint line to order" at bounding box center [389, 420] width 354 height 38
type textarea "x"
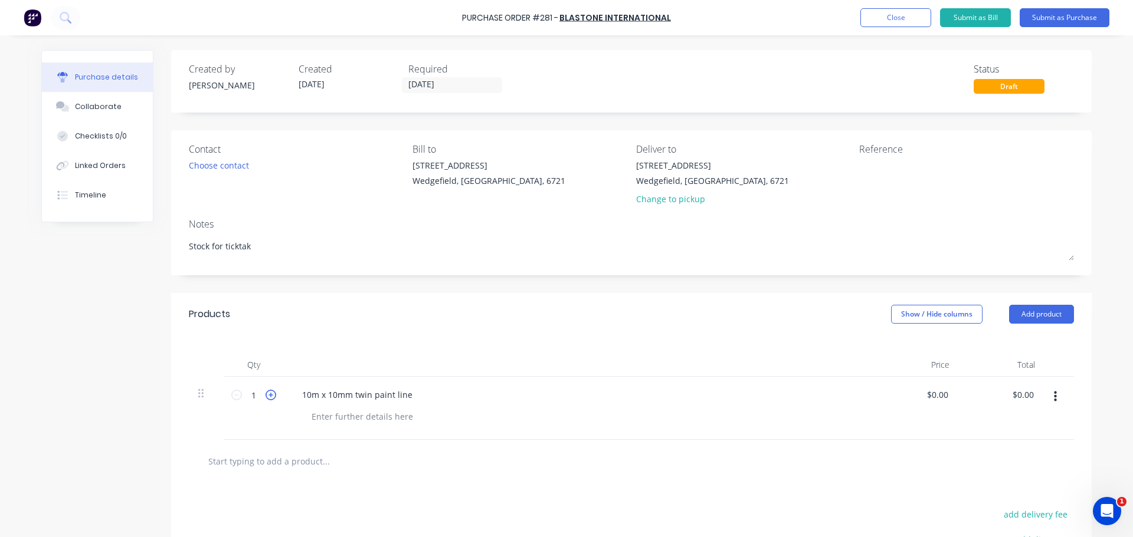
click at [265, 395] on icon at bounding box center [270, 395] width 11 height 11
type textarea "x"
type input "2"
click at [388, 428] on div "10m x 10mm twin paint line" at bounding box center [578, 408] width 590 height 63
click at [266, 455] on input "text" at bounding box center [326, 462] width 236 height 24
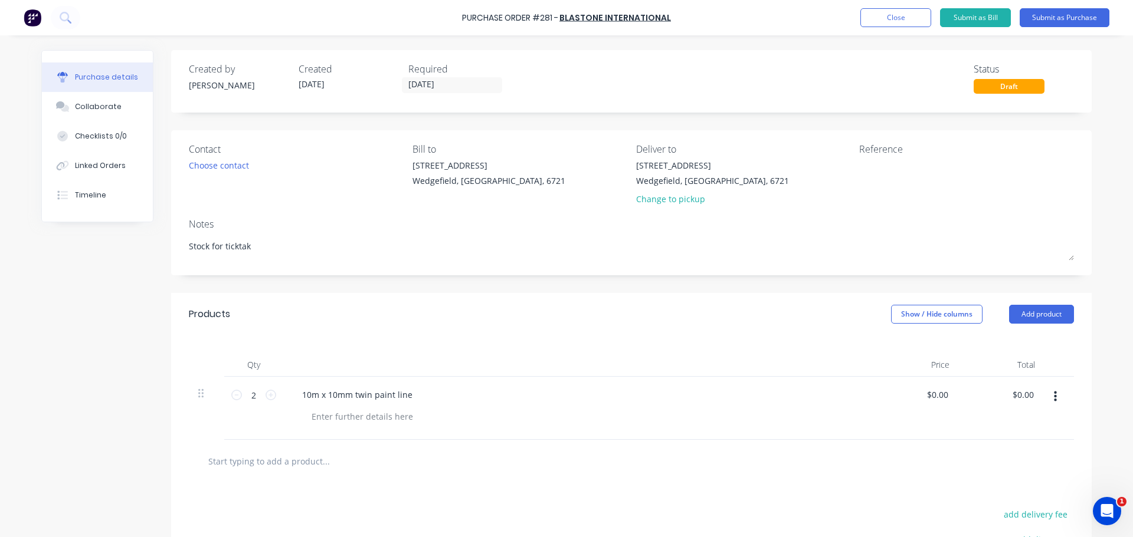
click at [295, 461] on input "text" at bounding box center [326, 462] width 236 height 24
paste input "250"
type textarea "x"
type input "250"
type textarea "x"
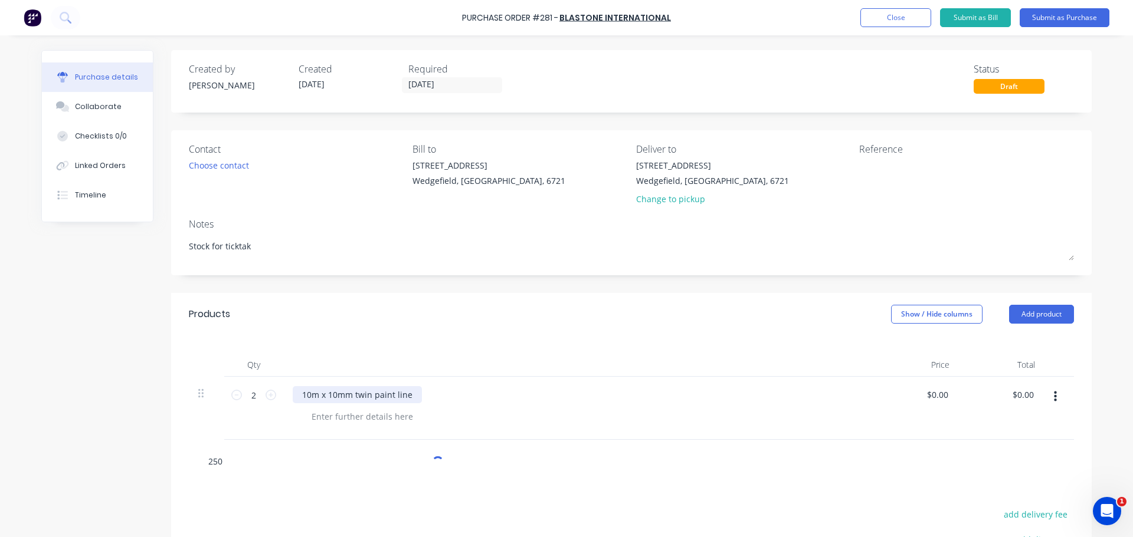
type input "250"
type textarea "x"
type input "25"
type textarea "x"
type input "2"
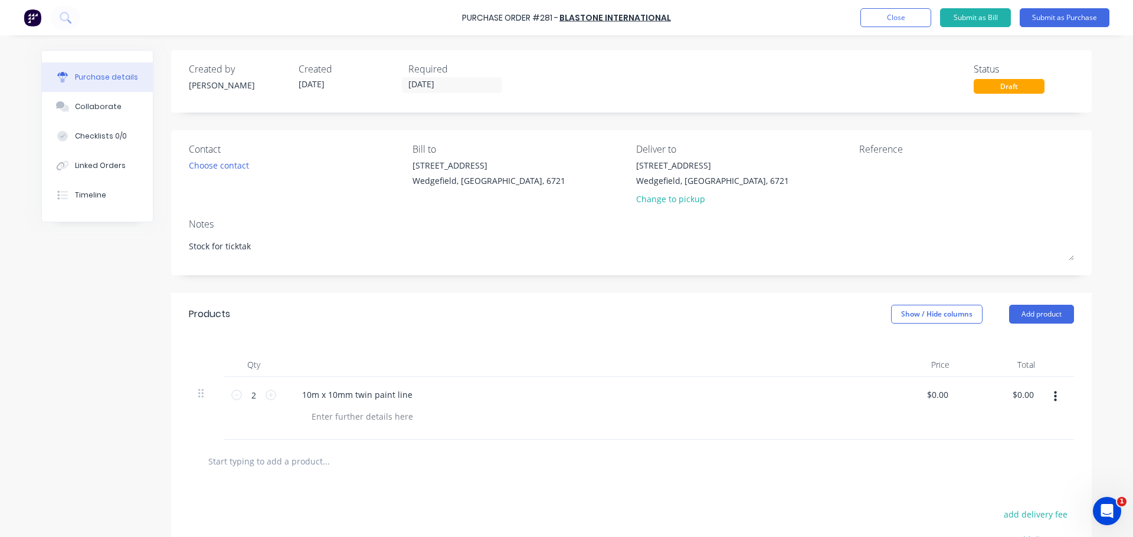
click at [117, 433] on div "Created by Madson Created 13/10/25 Required 13/10/25 Status Draft Contact Choos…" at bounding box center [566, 363] width 1050 height 627
click at [360, 396] on div "10m x 10mm twin paint line" at bounding box center [357, 394] width 129 height 17
copy div "10m x 10mm twin paint line"
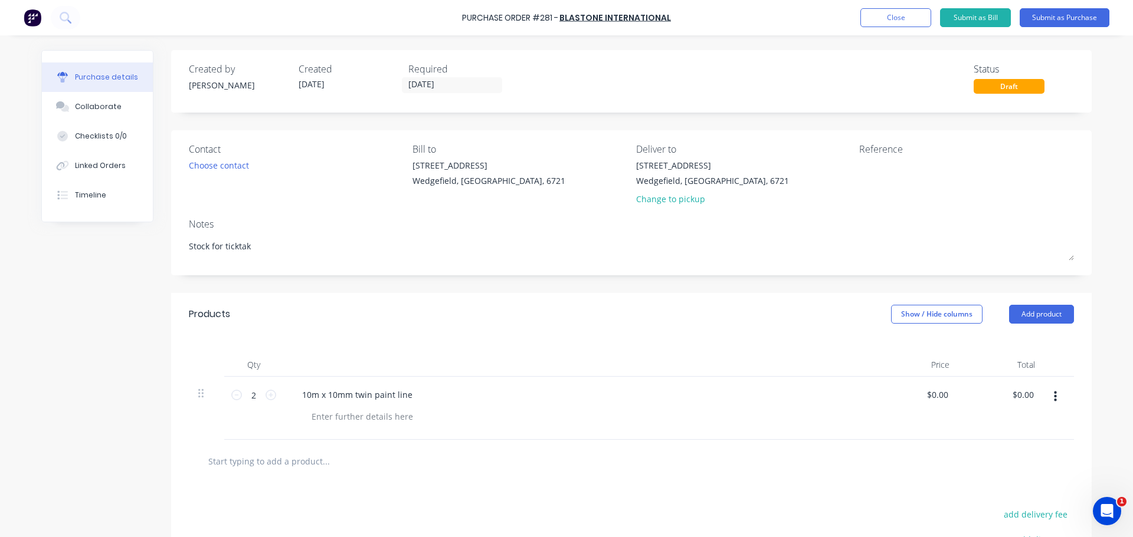
drag, startPoint x: 1051, startPoint y: 17, endPoint x: 651, endPoint y: 106, distance: 410.4
click at [652, 106] on div "Purchase Order #281 - BlastOne International Add product Close Submit as Bill S…" at bounding box center [566, 268] width 1133 height 537
click at [474, 81] on input "13/10/25" at bounding box center [451, 85] width 99 height 15
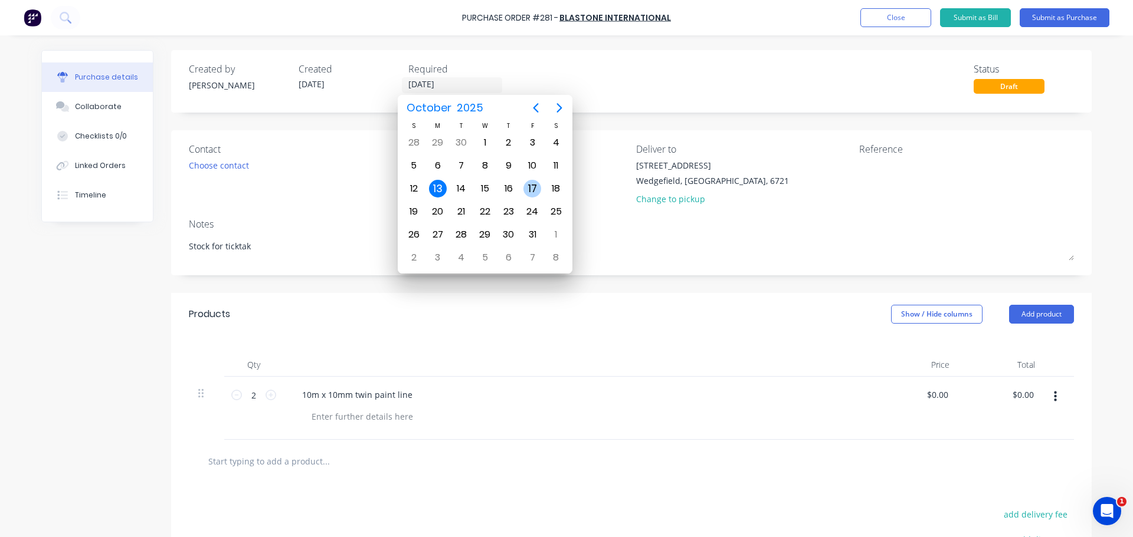
click at [527, 187] on div "17" at bounding box center [532, 189] width 18 height 18
type textarea "x"
type input "17/10/25"
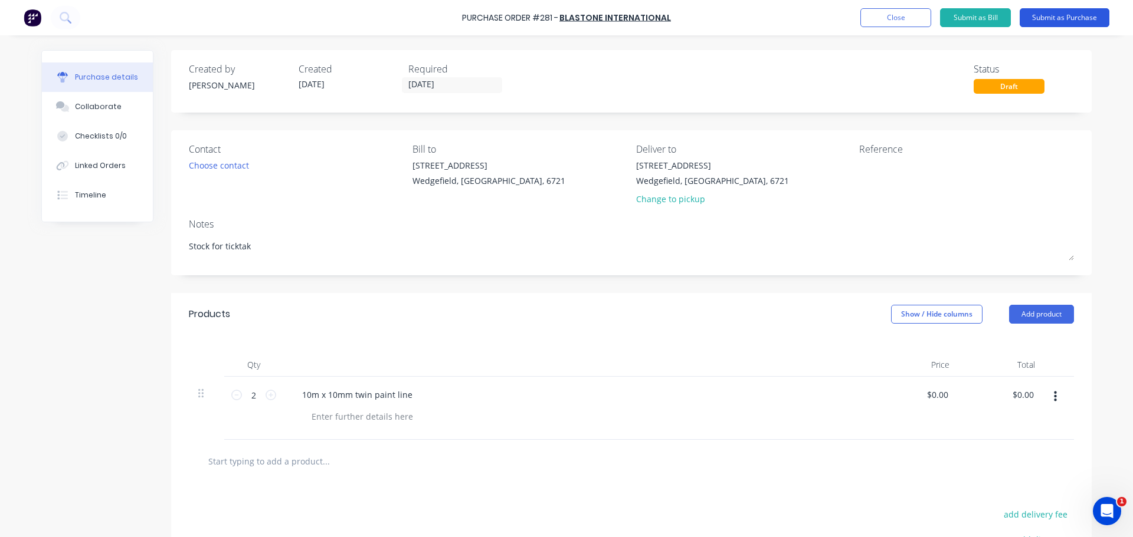
click at [1073, 15] on button "Submit as Purchase" at bounding box center [1064, 17] width 90 height 19
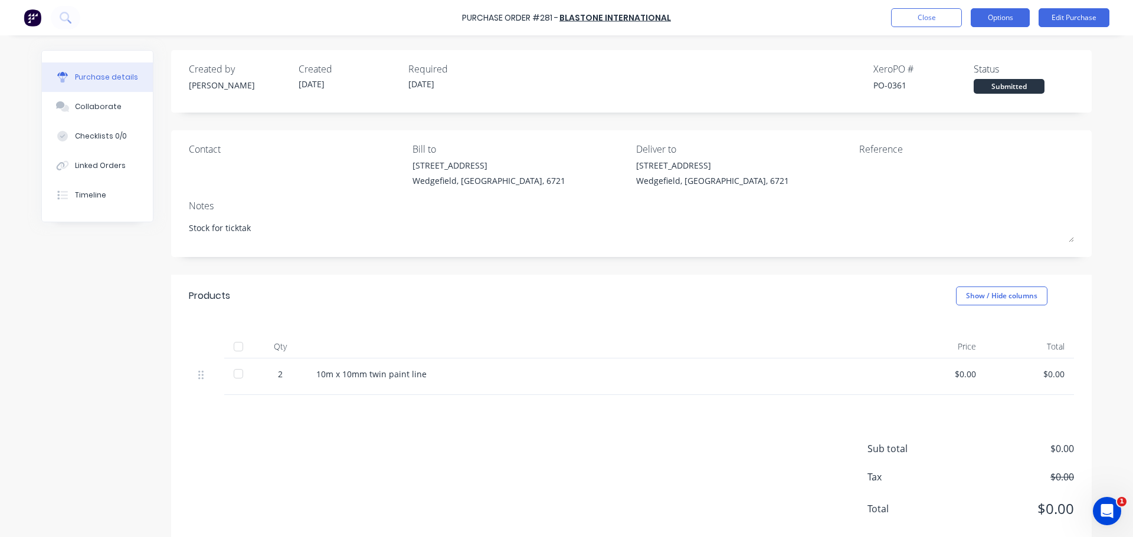
click at [984, 24] on button "Options" at bounding box center [999, 17] width 59 height 19
click at [999, 15] on button "Options" at bounding box center [999, 17] width 59 height 19
click at [998, 18] on button "Options" at bounding box center [999, 17] width 59 height 19
click at [1055, 12] on button "Edit Purchase" at bounding box center [1073, 17] width 71 height 19
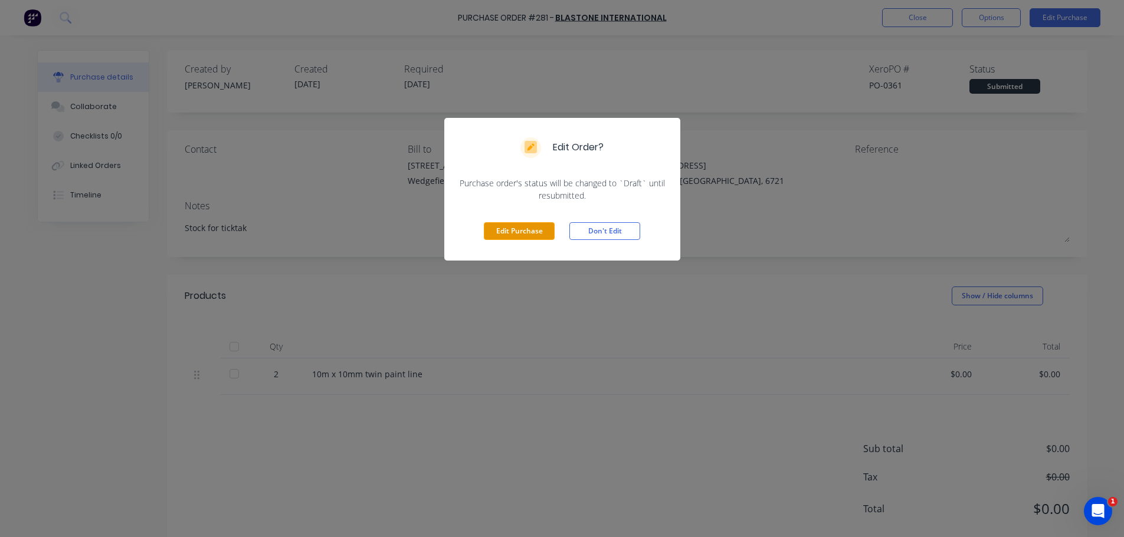
click at [526, 233] on button "Edit Purchase" at bounding box center [519, 231] width 71 height 18
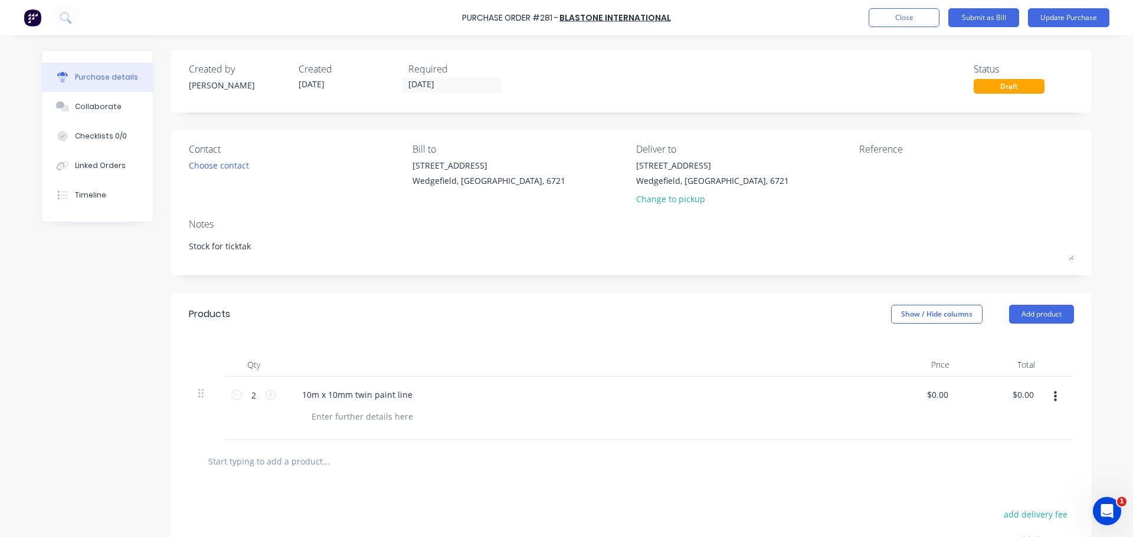
drag, startPoint x: 314, startPoint y: 441, endPoint x: 299, endPoint y: 451, distance: 18.0
click at [313, 441] on div at bounding box center [631, 461] width 885 height 43
click at [294, 454] on input "text" at bounding box center [326, 462] width 236 height 24
paste input "Graco 3/8'' Pump Suction Kit, 3' hose & elbow tube, for Triton pump"
type textarea "x"
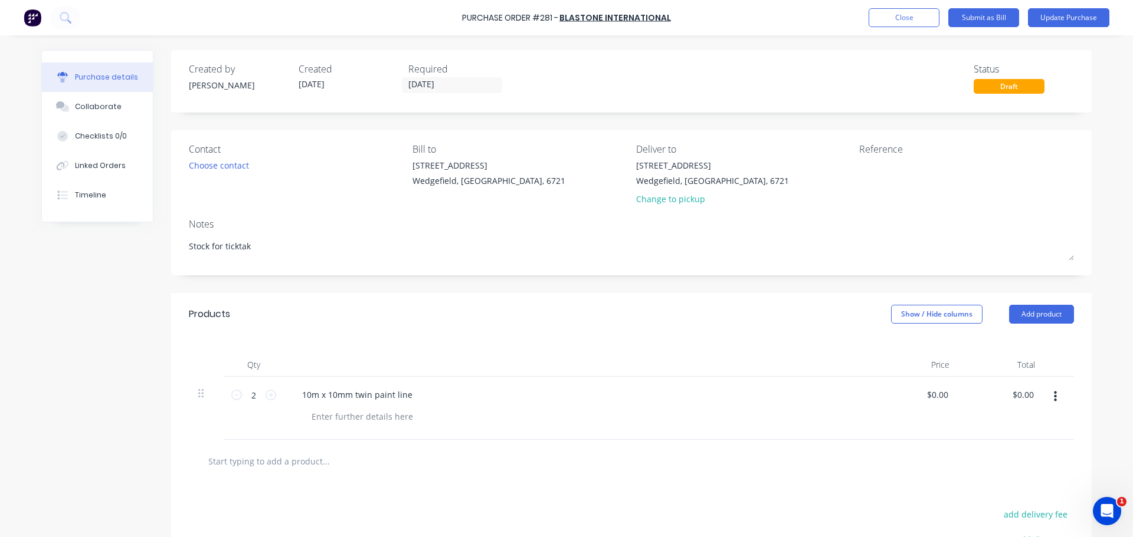
type input "Graco 3/8'' Pump Suction Kit, 3' hose & elbow tube, for Triton pump"
type textarea "x"
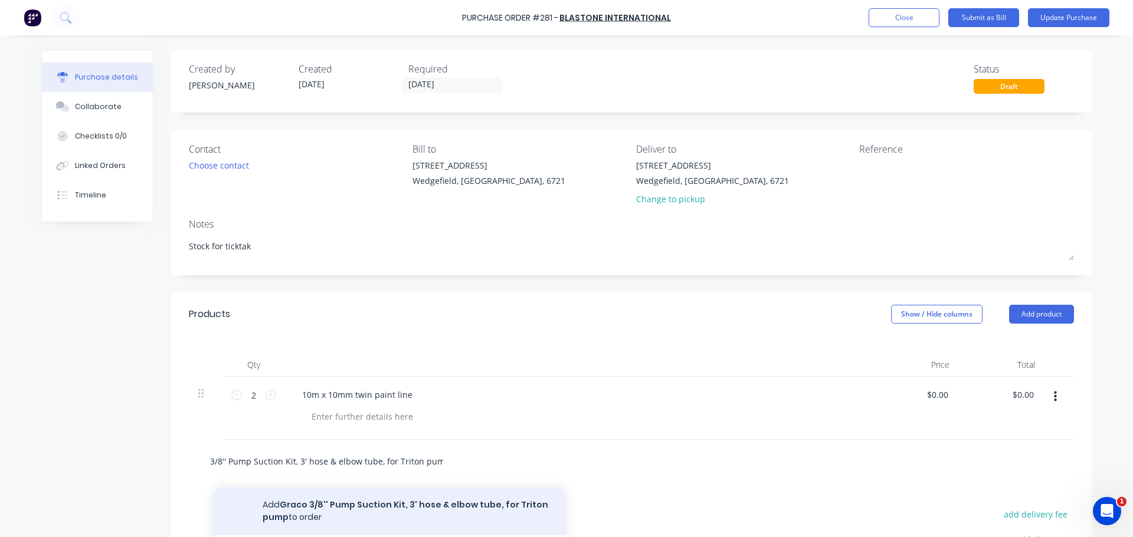
type input "Graco 3/8'' Pump Suction Kit, 3' hose & elbow tube, for Triton pump"
click at [347, 509] on button "Add Graco 3/8'' Pump Suction Kit, 3' hose & elbow tube, for Triton pump to order" at bounding box center [389, 511] width 354 height 48
type textarea "x"
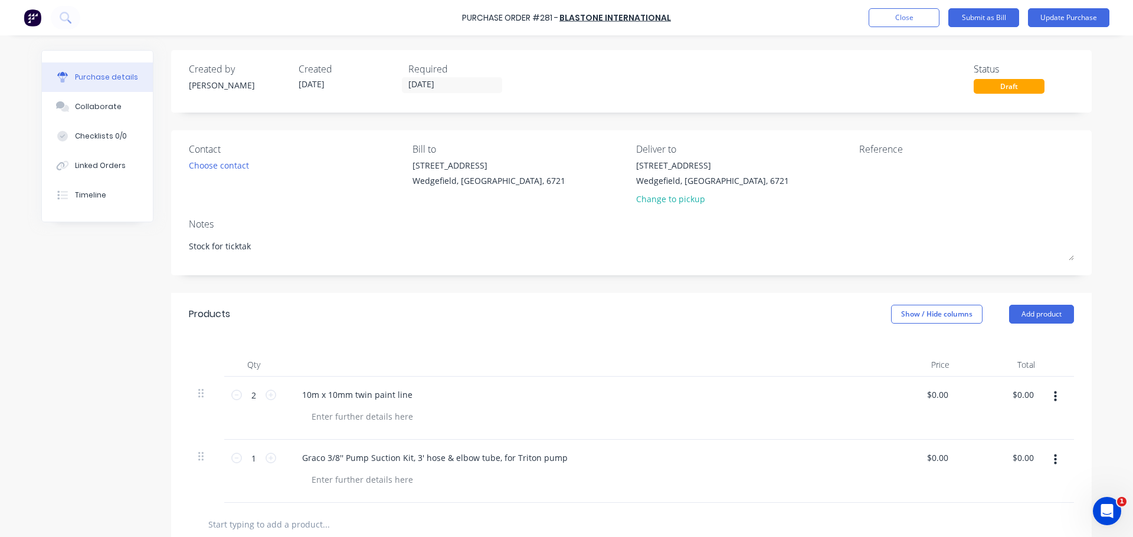
scroll to position [0, 0]
click at [406, 494] on div "Graco 3/8'' Pump Suction Kit, 3' hose & elbow tube, for Triton pump" at bounding box center [578, 471] width 590 height 63
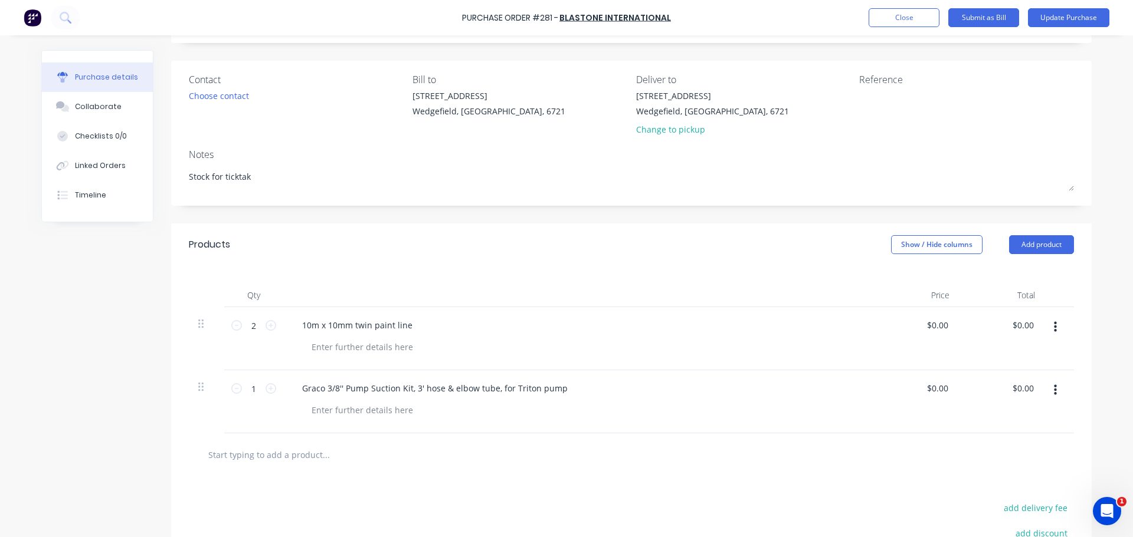
scroll to position [118, 0]
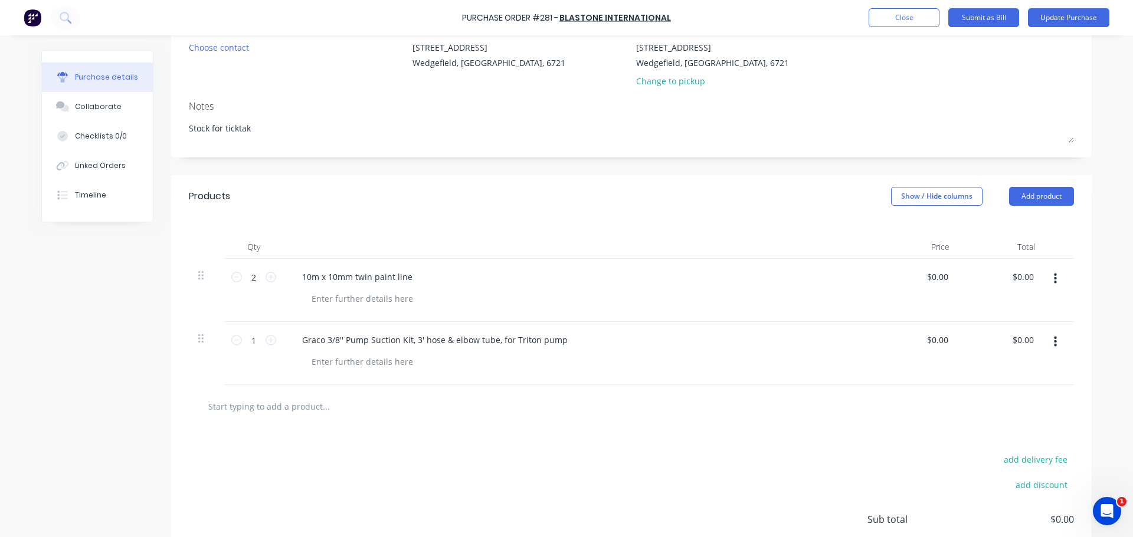
click at [345, 407] on input "text" at bounding box center [326, 407] width 236 height 24
paste input "Graco Inlet Strainer, 1/2" SST #16"
type textarea "x"
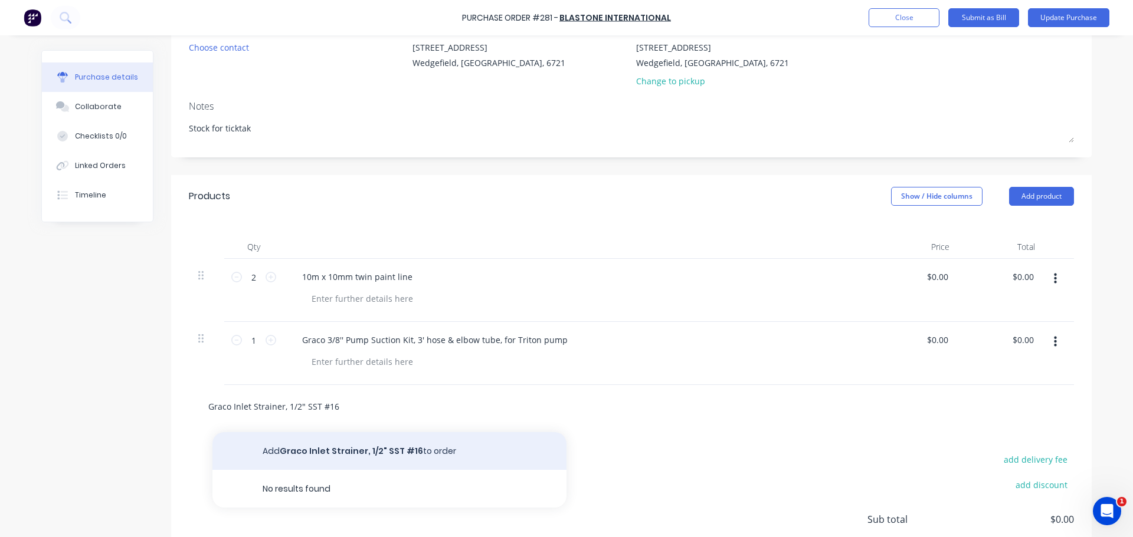
type input "Graco Inlet Strainer, 1/2" SST #16"
click at [507, 443] on button "Add Graco Inlet Strainer, 1/2" SST #16 to order" at bounding box center [389, 451] width 354 height 38
type textarea "x"
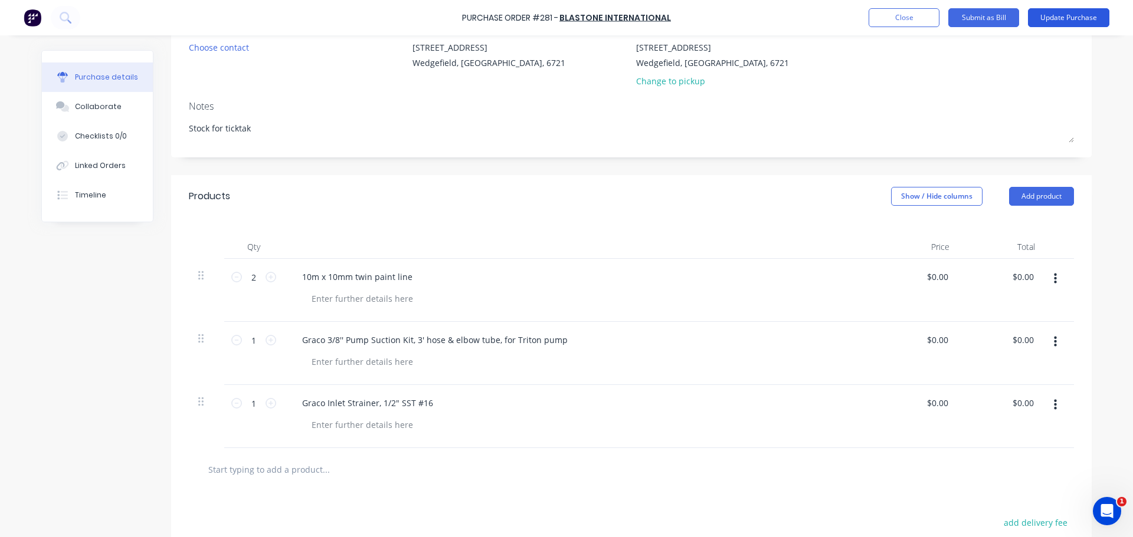
click at [1094, 27] on button "Update Purchase" at bounding box center [1068, 17] width 81 height 19
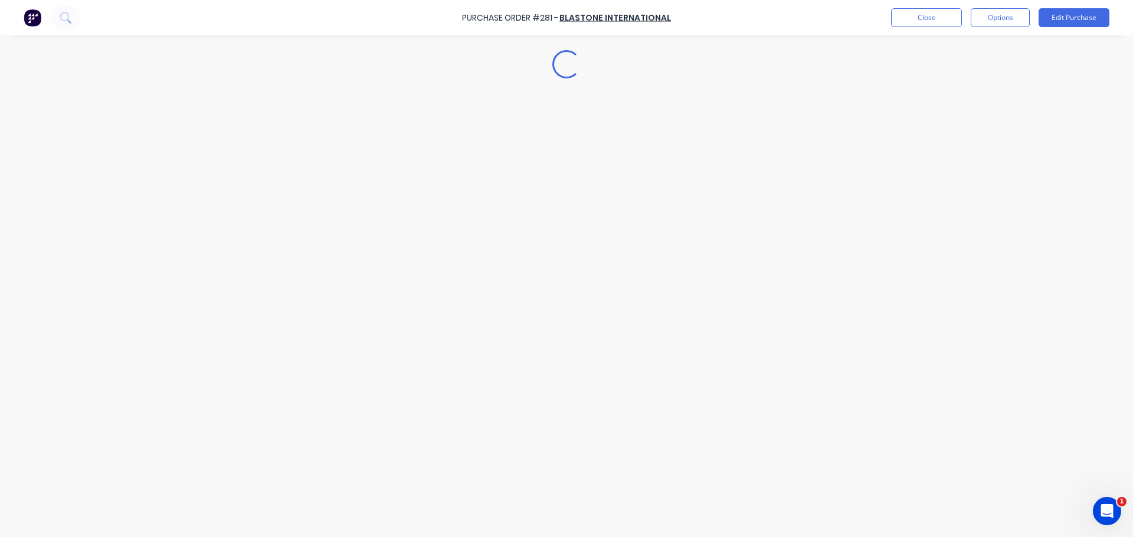
scroll to position [0, 0]
type textarea "x"
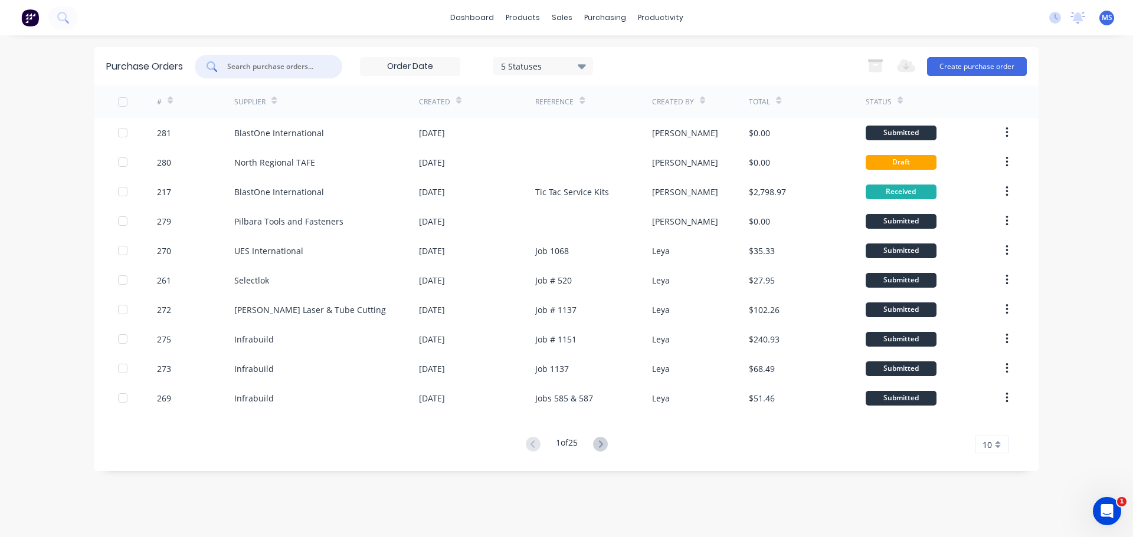
click at [309, 68] on input "text" at bounding box center [275, 67] width 98 height 12
type input "172"
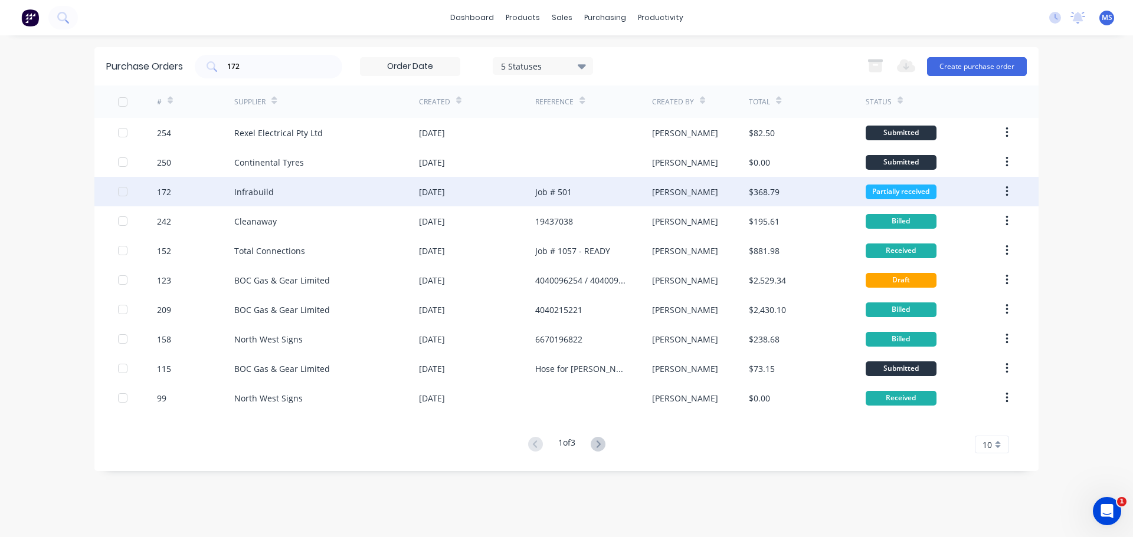
click at [306, 206] on div "Infrabuild" at bounding box center [326, 191] width 185 height 29
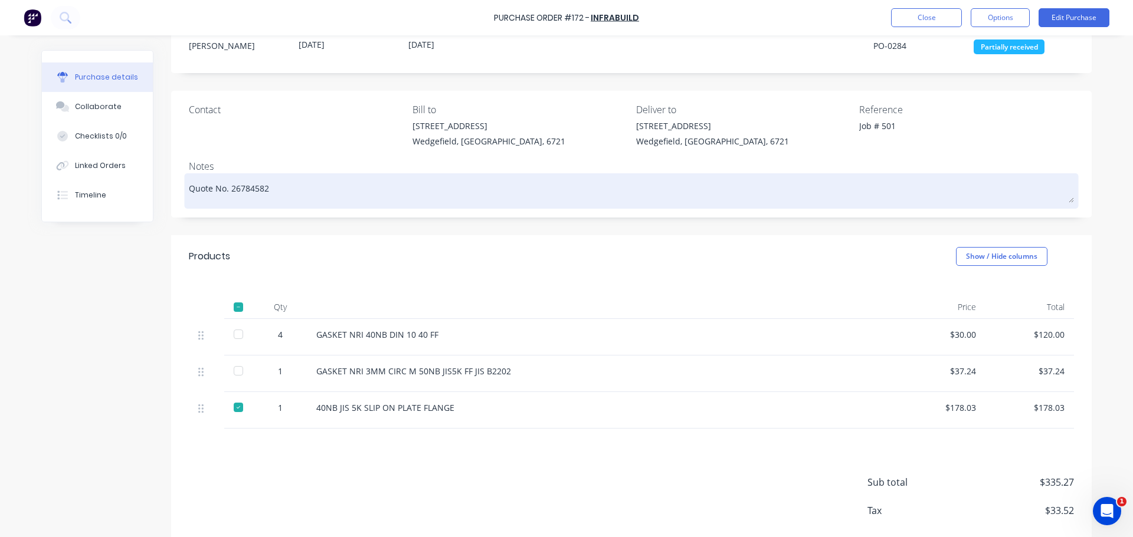
scroll to position [99, 0]
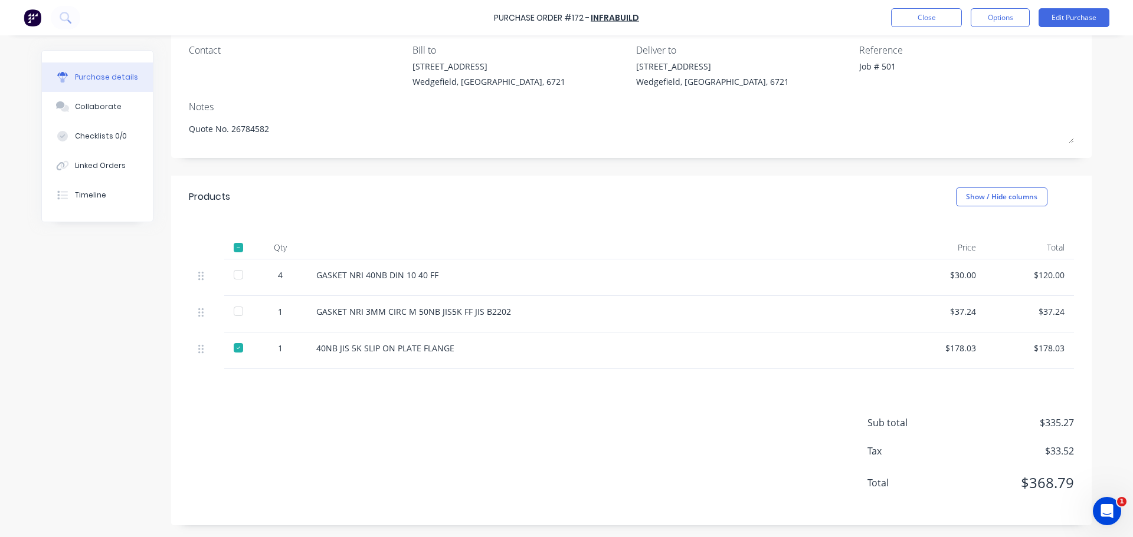
click at [295, 376] on div "Sub total $335.27 Tax $33.52 Total $368.79" at bounding box center [631, 447] width 920 height 156
drag, startPoint x: 490, startPoint y: 313, endPoint x: 454, endPoint y: 310, distance: 36.1
click at [454, 310] on div "GASKET NRI 3MM CIRC M 50NB JIS5K FF JIS B2202" at bounding box center [601, 312] width 571 height 12
drag, startPoint x: 485, startPoint y: 310, endPoint x: 383, endPoint y: 314, distance: 101.6
click at [383, 315] on div "GASKET NRI 3MM CIRC M 50NB JIS5K FF JIS B2202" at bounding box center [601, 312] width 571 height 12
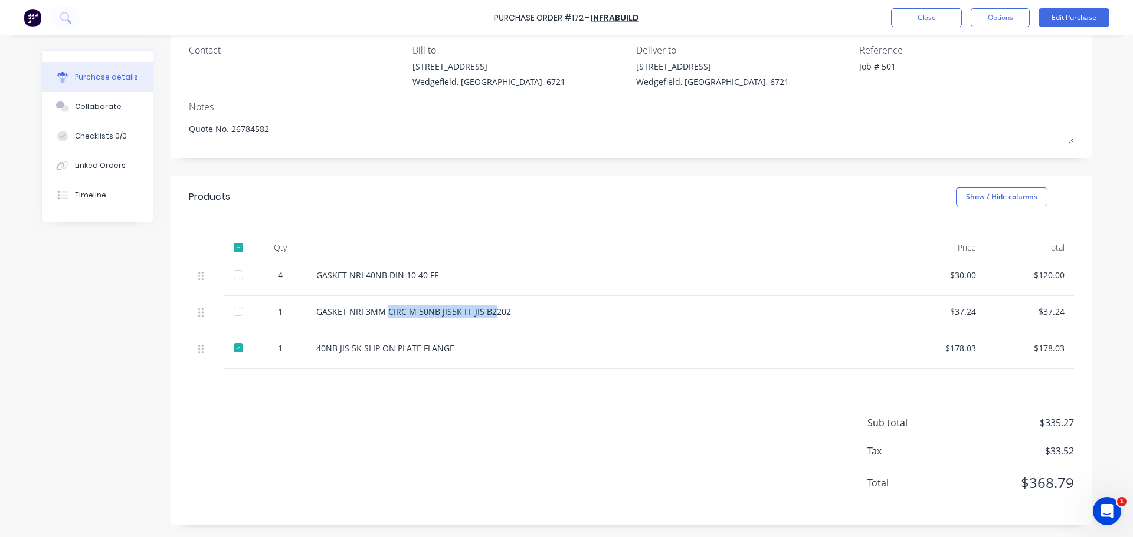
click at [383, 314] on div "GASKET NRI 3MM CIRC M 50NB JIS5K FF JIS B2202" at bounding box center [601, 312] width 571 height 12
click at [235, 284] on div at bounding box center [239, 275] width 24 height 24
click at [308, 391] on div "Sub total $335.27 Tax $33.52 Total $368.79" at bounding box center [631, 447] width 920 height 156
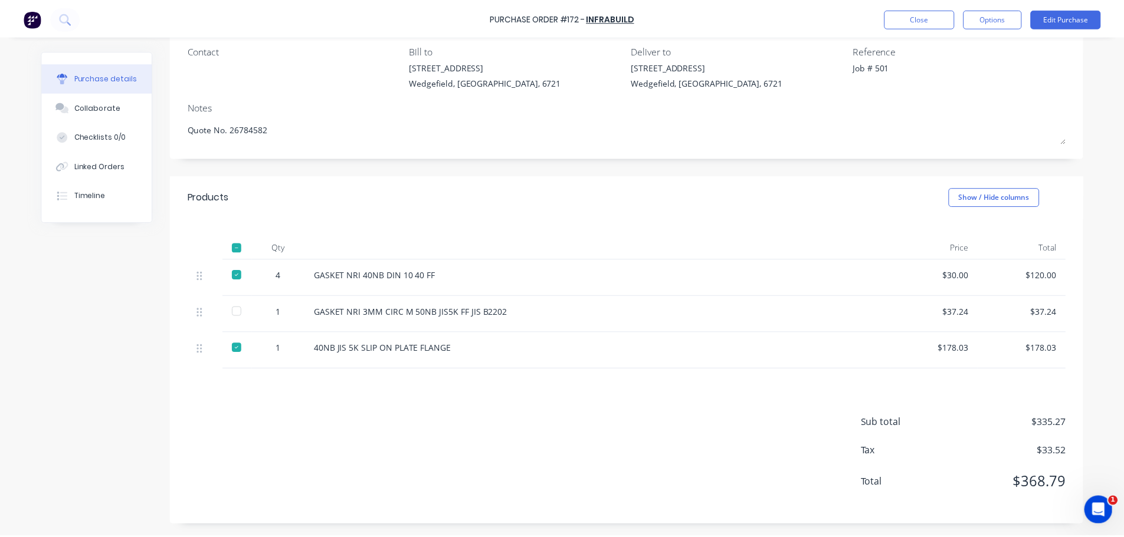
scroll to position [0, 0]
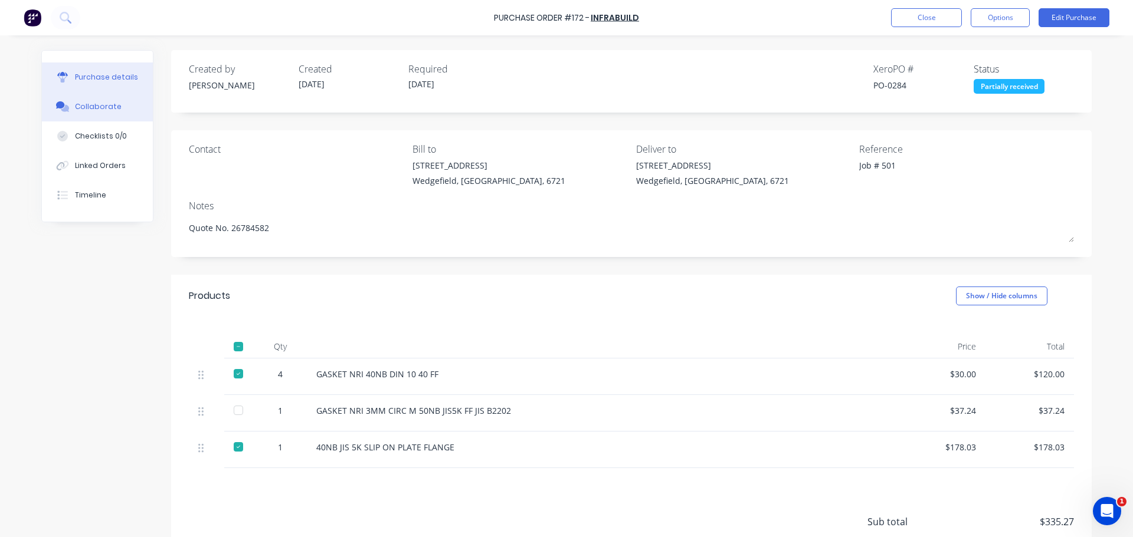
click at [106, 109] on div "Collaborate" at bounding box center [98, 106] width 47 height 11
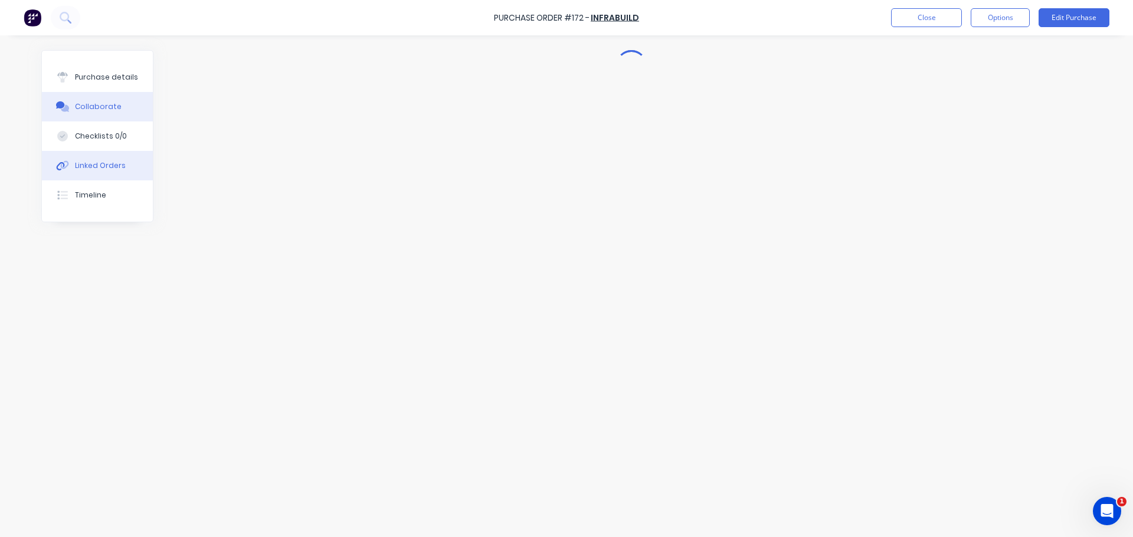
click at [100, 163] on div "Linked Orders" at bounding box center [100, 165] width 51 height 11
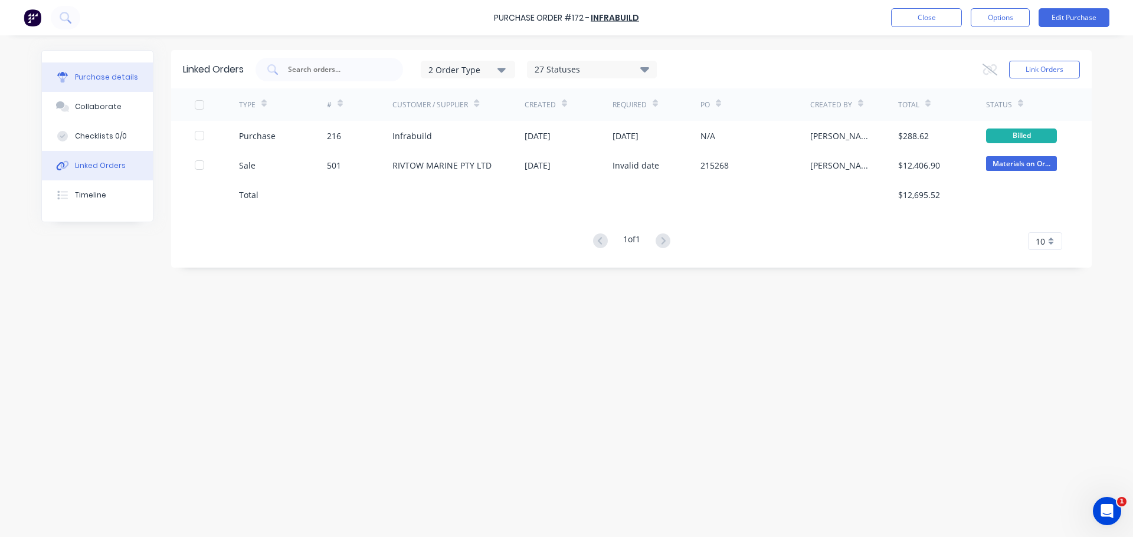
click at [123, 76] on div "Purchase details" at bounding box center [106, 77] width 63 height 11
type textarea "x"
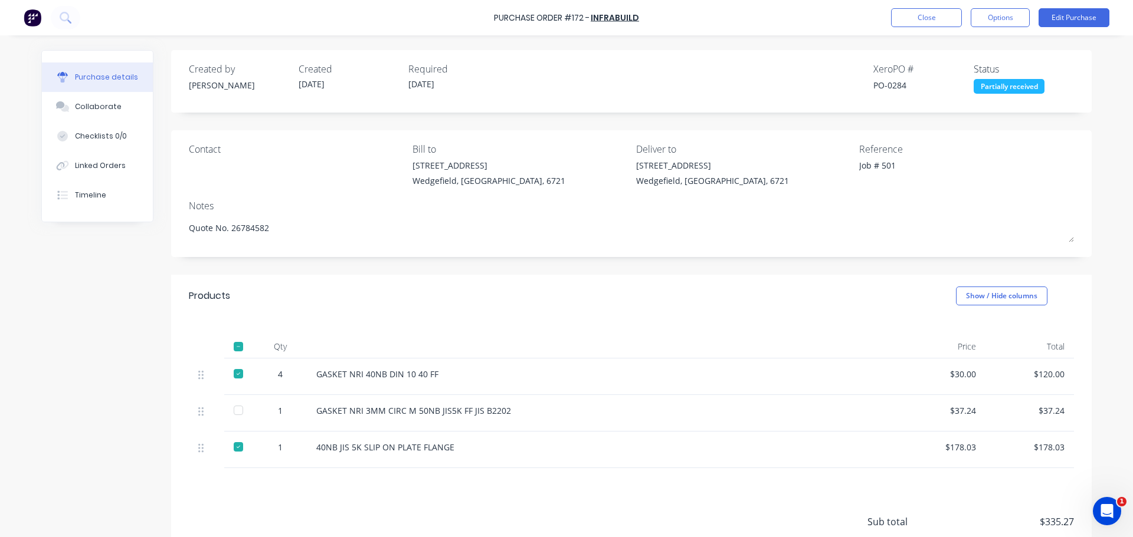
click at [459, 409] on div "GASKET NRI 3MM CIRC M 50NB JIS5K FF JIS B2202" at bounding box center [601, 411] width 571 height 12
copy div "GASKET NRI 3MM CIRC M 50NB JIS5K FF JIS B2202"
click at [92, 98] on button "Collaborate" at bounding box center [97, 106] width 111 height 29
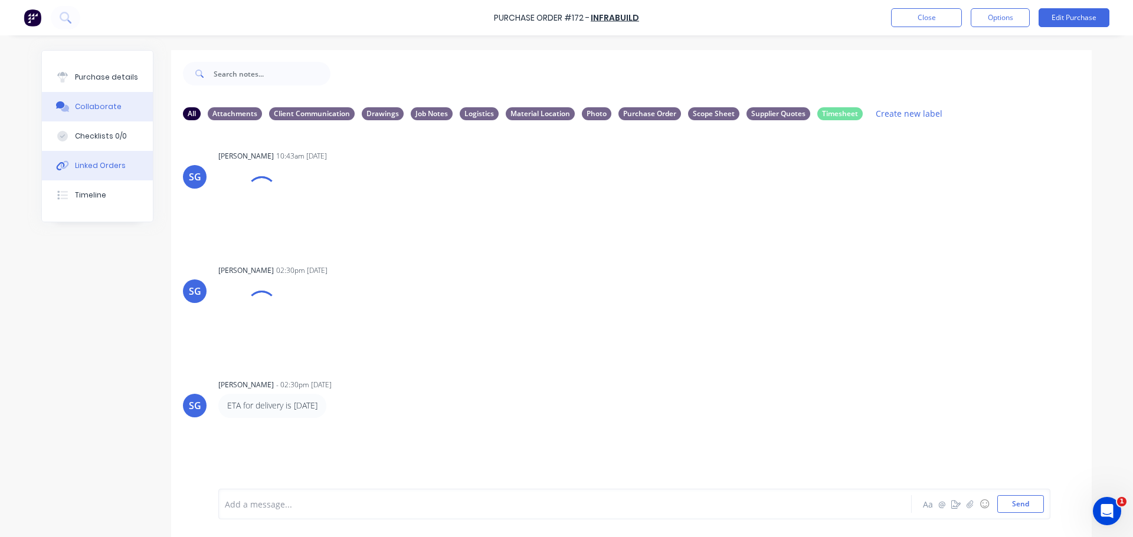
click at [94, 158] on button "Linked Orders" at bounding box center [97, 165] width 111 height 29
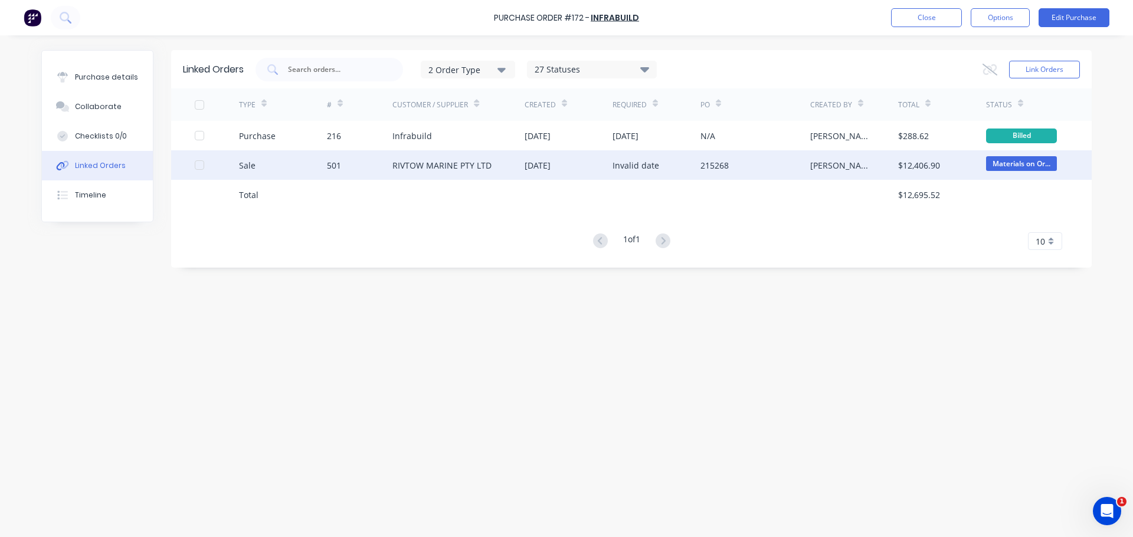
click at [292, 166] on div "Sale" at bounding box center [283, 164] width 88 height 29
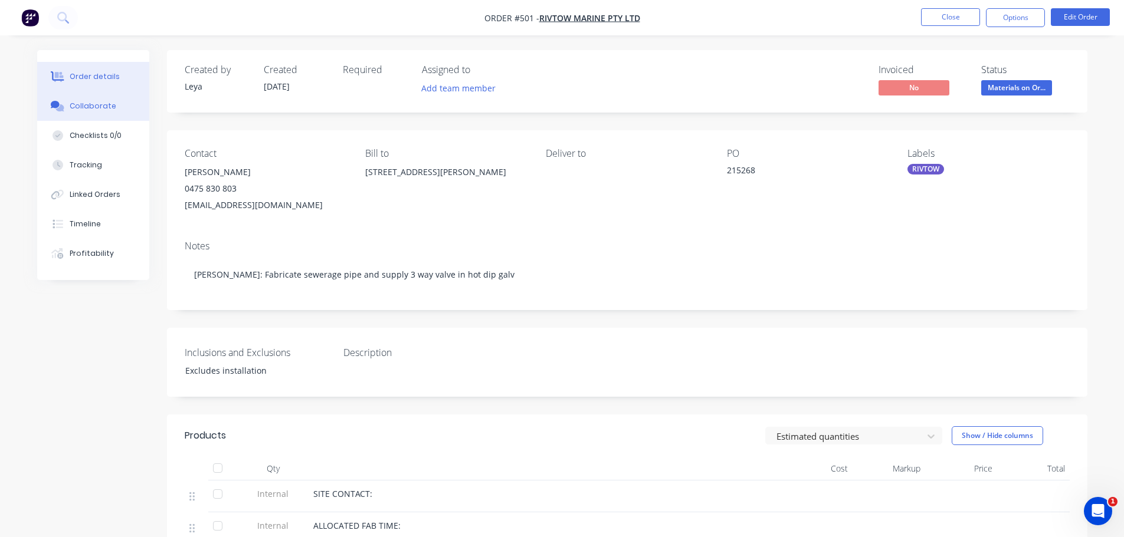
click at [114, 97] on button "Collaborate" at bounding box center [93, 105] width 112 height 29
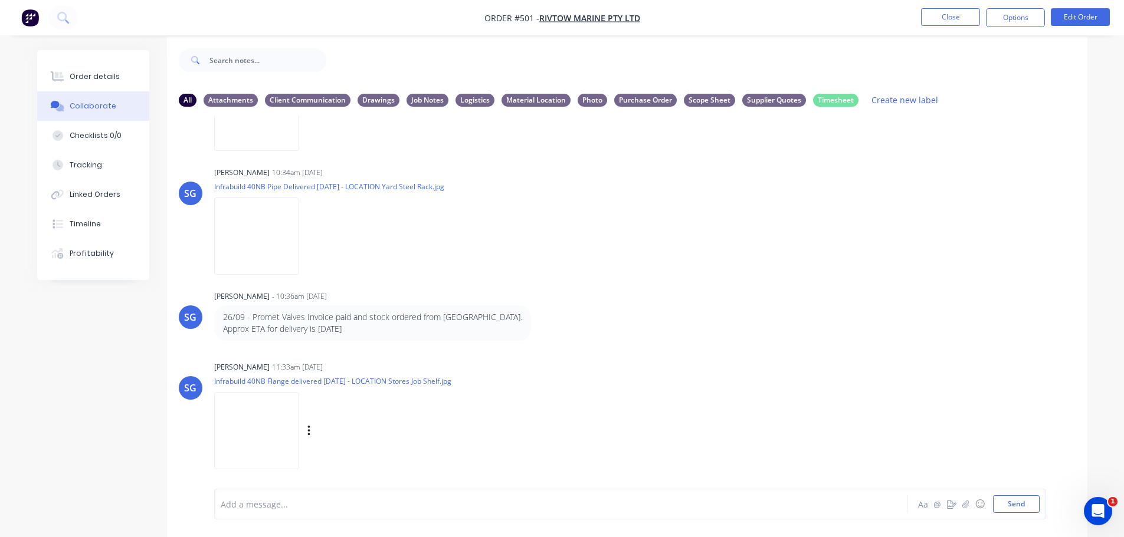
scroll to position [774, 0]
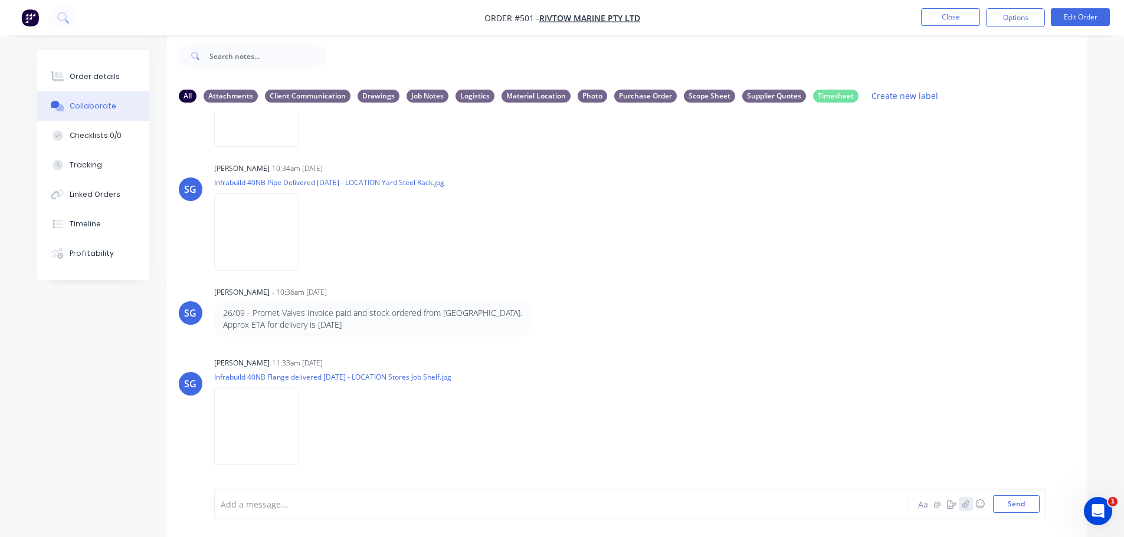
click at [966, 503] on icon "button" at bounding box center [965, 504] width 6 height 8
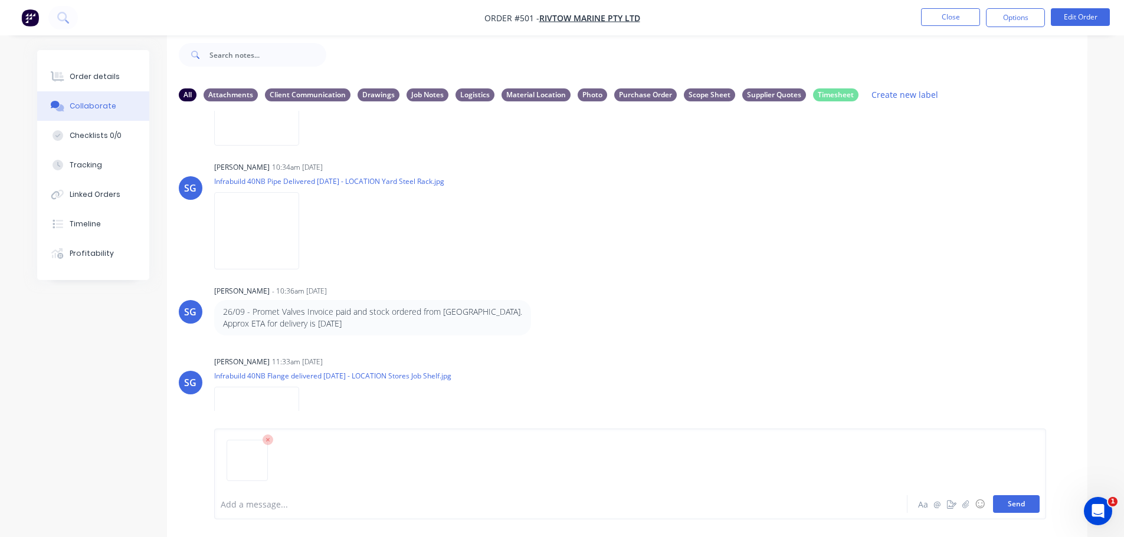
click at [1001, 505] on button "Send" at bounding box center [1016, 505] width 47 height 18
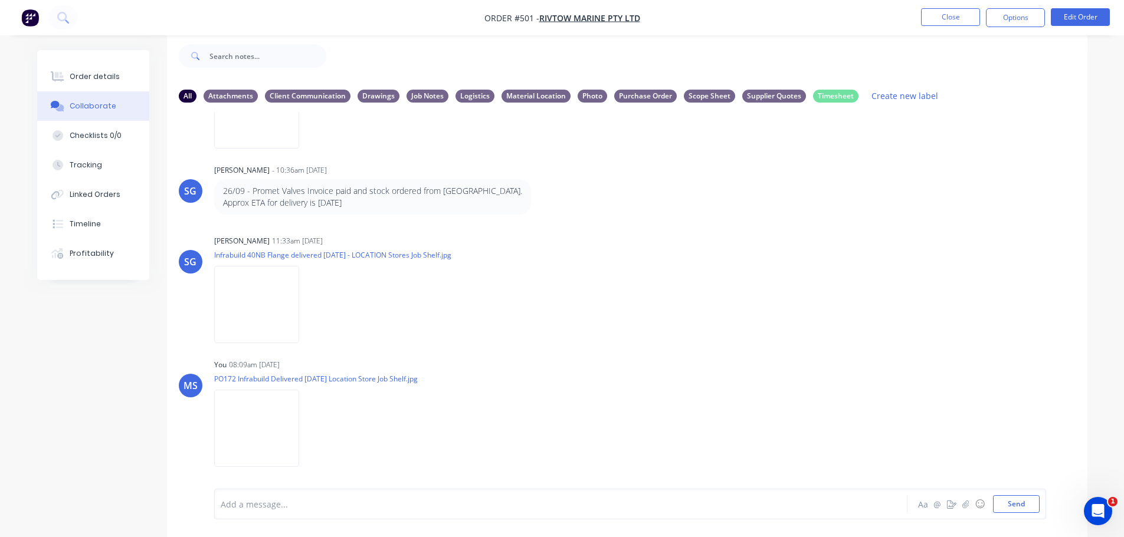
scroll to position [898, 0]
click at [313, 431] on div "Labels Download Delete" at bounding box center [370, 427] width 133 height 17
click at [311, 429] on button "button" at bounding box center [309, 427] width 5 height 17
click at [346, 404] on button "Labels" at bounding box center [386, 402] width 133 height 27
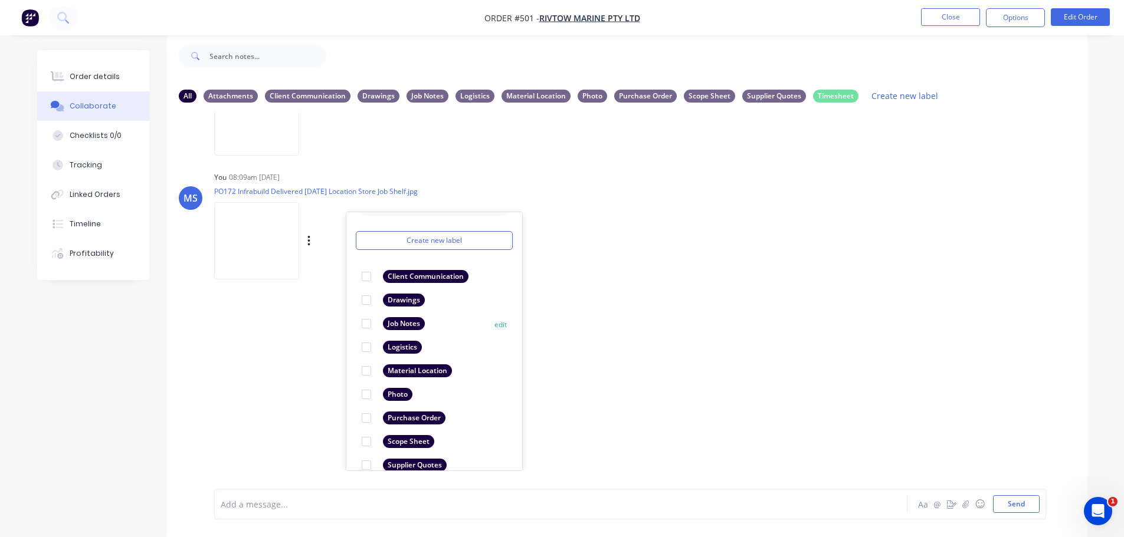
scroll to position [68, 0]
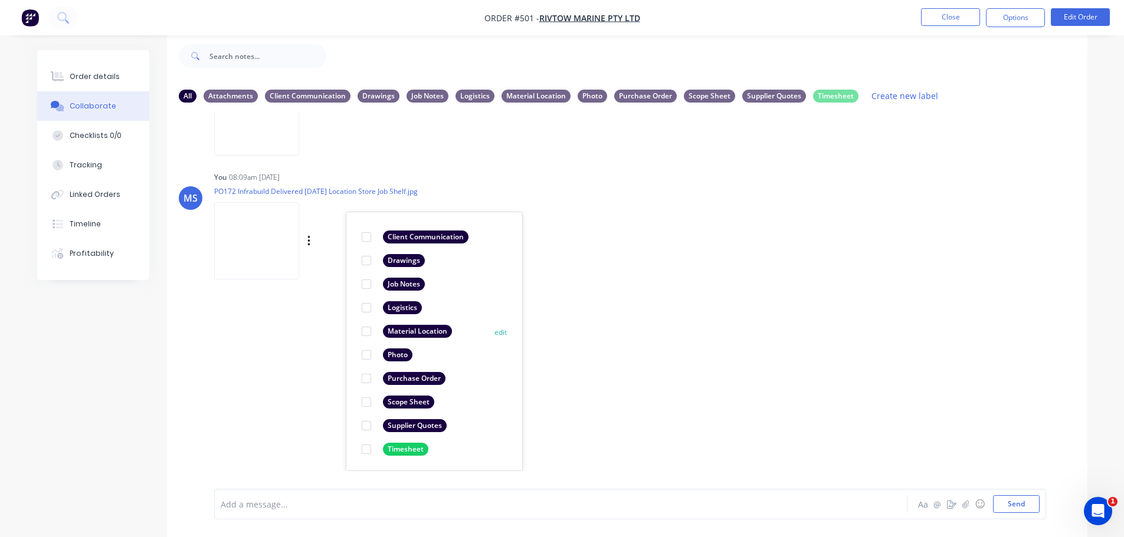
click at [369, 329] on div at bounding box center [367, 332] width 24 height 24
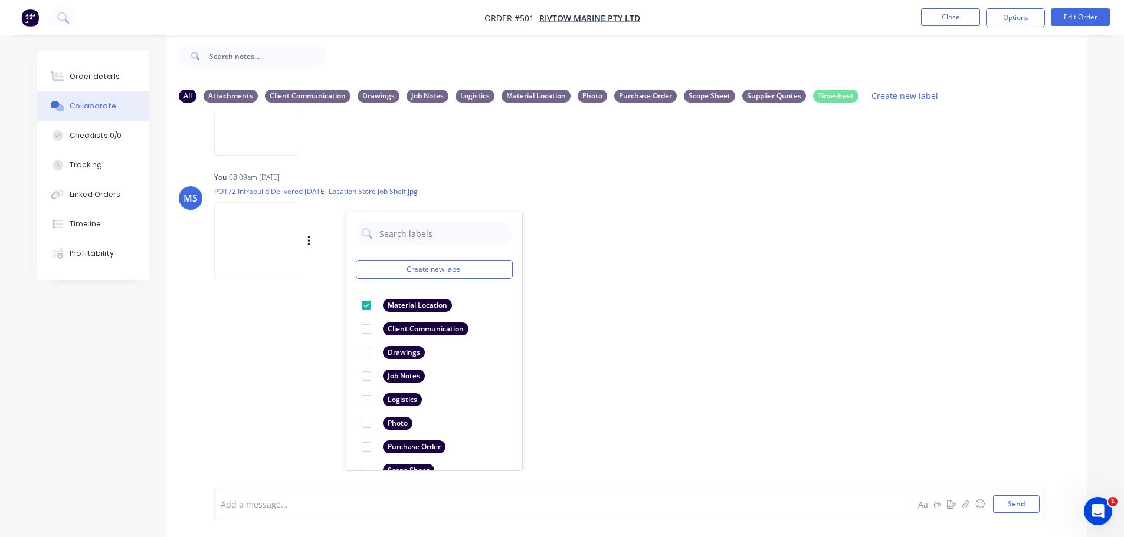
click at [639, 308] on div "LT Leya Thompson 03:40pm 15/09/25 Paint Coating Inspection Report.pdf Labels Do…" at bounding box center [627, 291] width 920 height 359
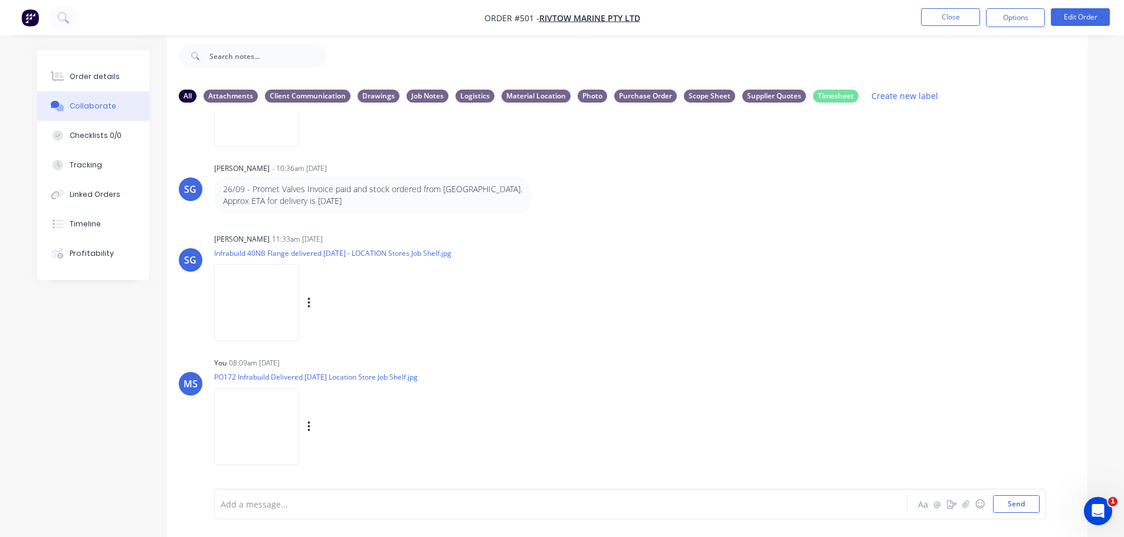
scroll to position [898, 0]
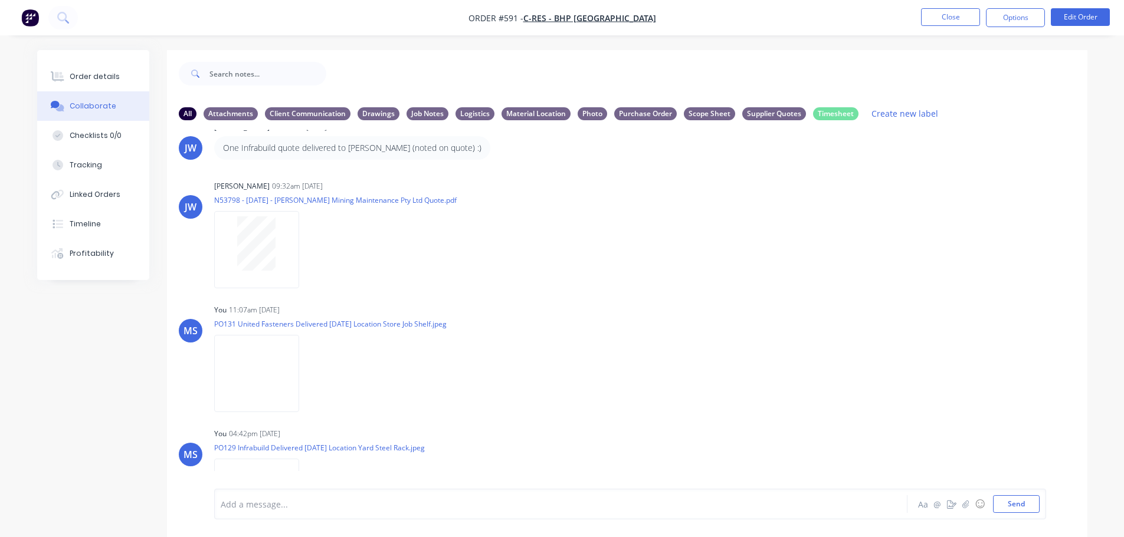
drag, startPoint x: 366, startPoint y: 30, endPoint x: 350, endPoint y: 6, distance: 28.6
click at [366, 30] on nav "Order #591 - C-RES - BHP Port Hedland Close Options Edit Order" at bounding box center [562, 17] width 1124 height 35
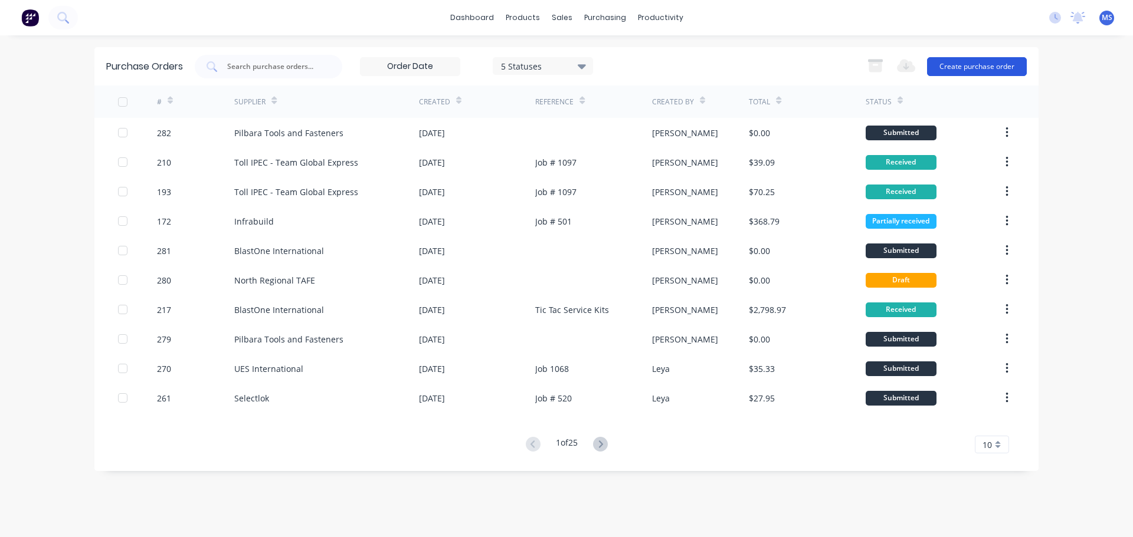
click at [952, 71] on button "Create purchase order" at bounding box center [977, 66] width 100 height 19
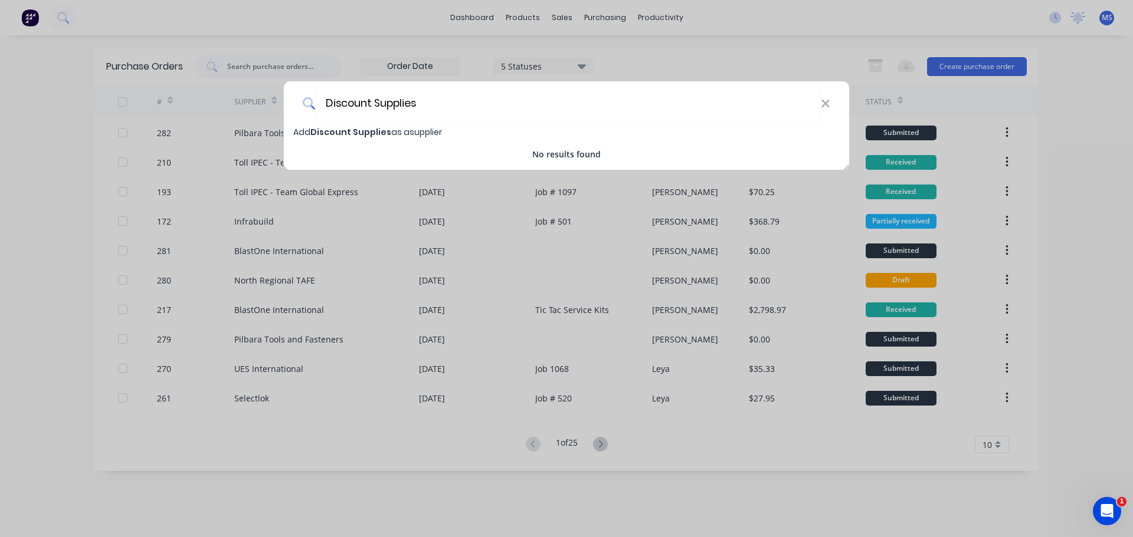
type input "Discount Supplies"
